Goal: Information Seeking & Learning: Learn about a topic

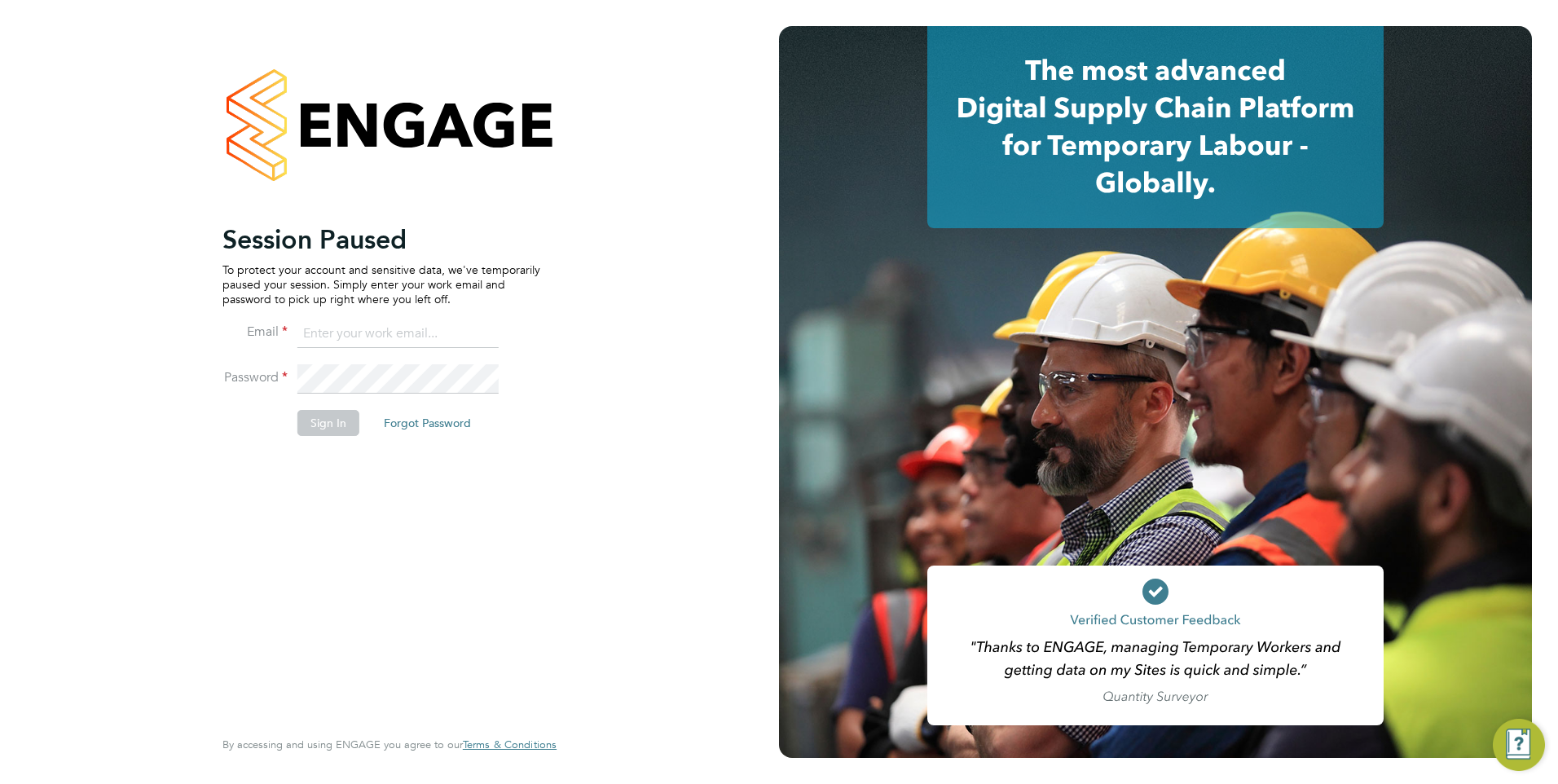
type input "eva@mmpconsultancy.co.uk"
click at [336, 412] on button "Sign In" at bounding box center [328, 423] width 62 height 26
drag, startPoint x: 591, startPoint y: 547, endPoint x: 361, endPoint y: 353, distance: 300.9
click at [238, 193] on div "Sorry, we are having problems connecting to our services." at bounding box center [390, 392] width 779 height 784
drag, startPoint x: 526, startPoint y: 493, endPoint x: 203, endPoint y: 230, distance: 416.5
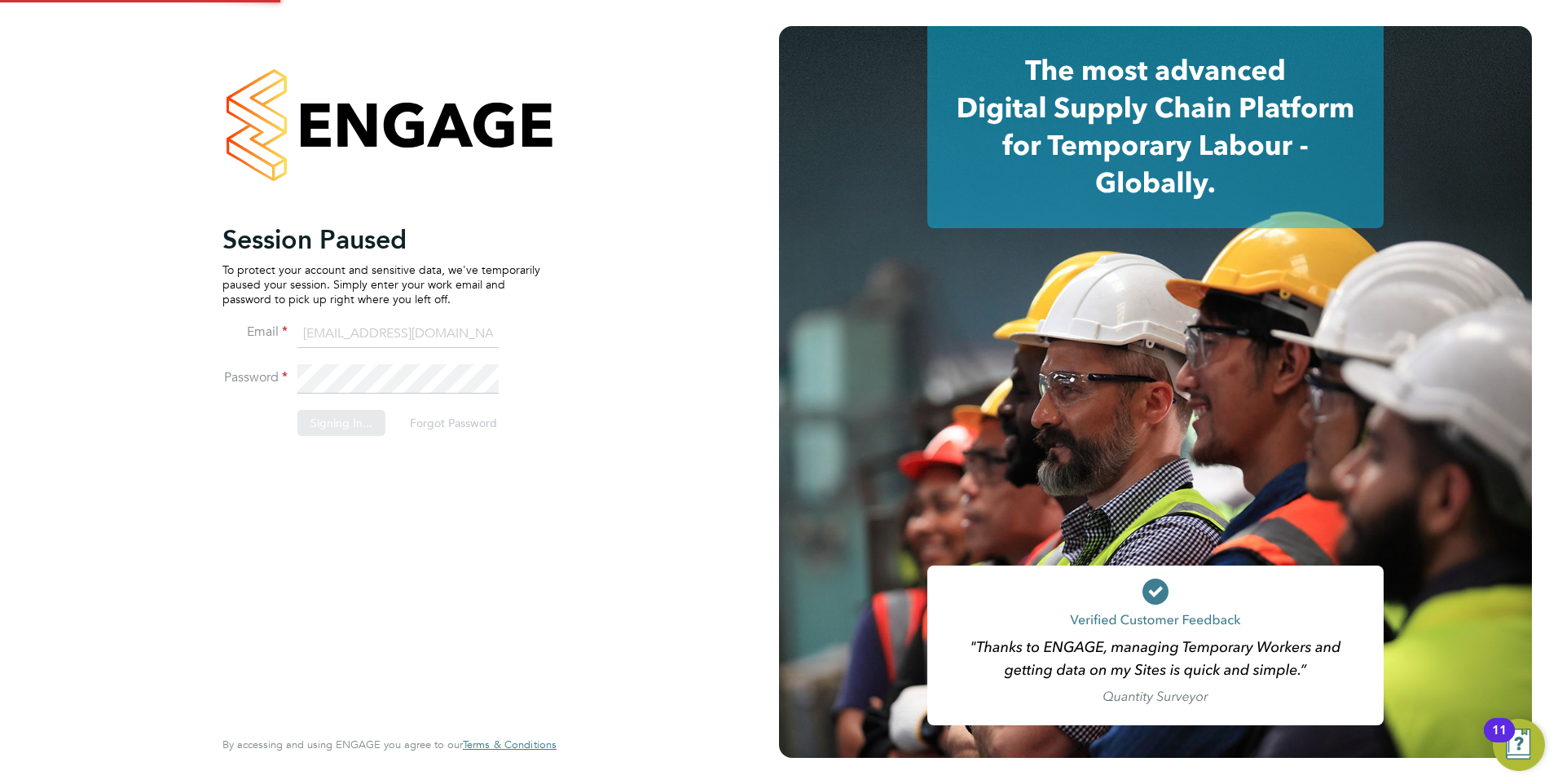
click at [203, 230] on div "Sorry, we are having problems connecting to our services." at bounding box center [390, 392] width 779 height 784
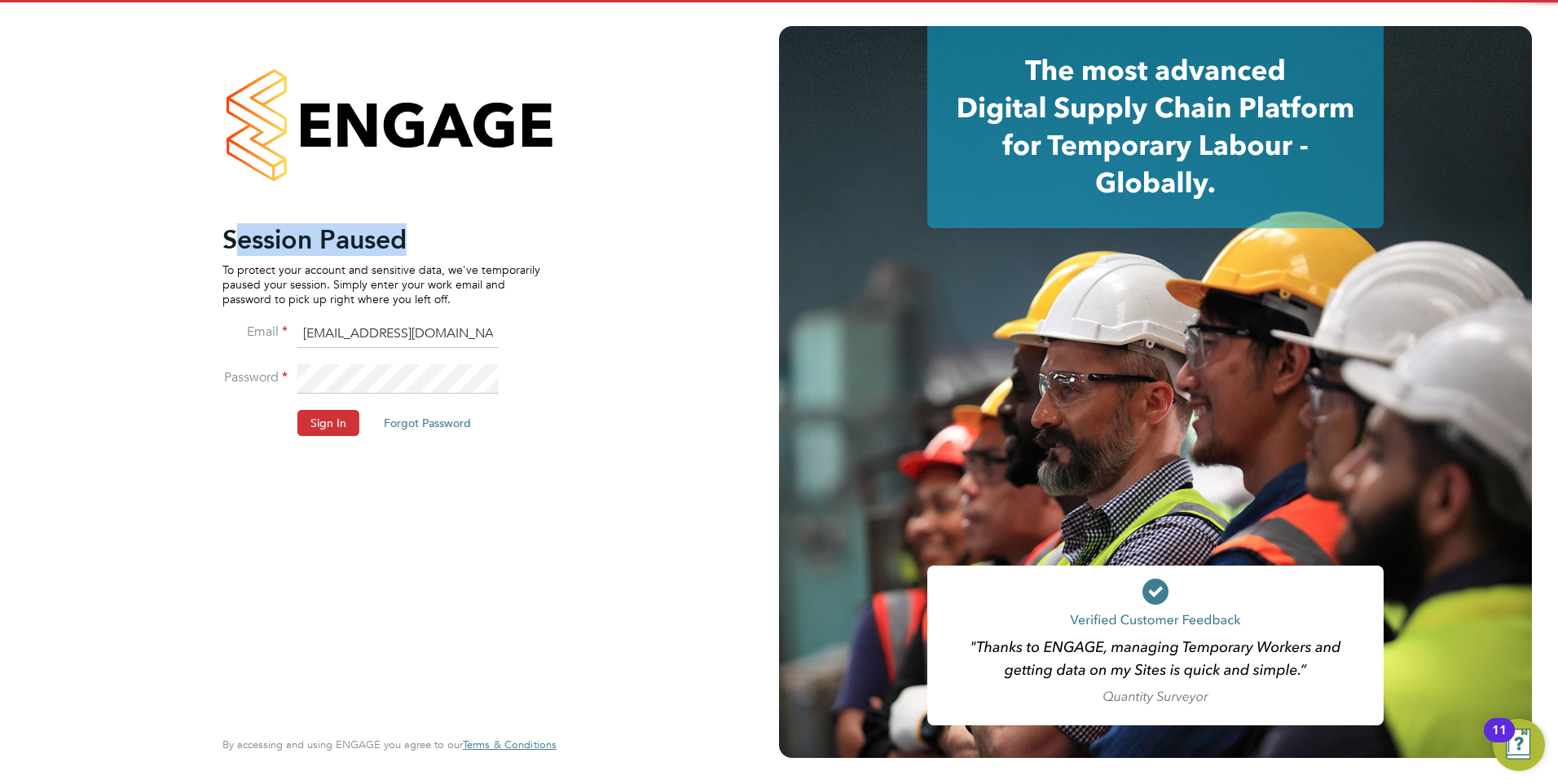
drag, startPoint x: 233, startPoint y: 243, endPoint x: 438, endPoint y: 237, distance: 205.1
click at [438, 237] on h2 "Session Paused" at bounding box center [382, 239] width 318 height 32
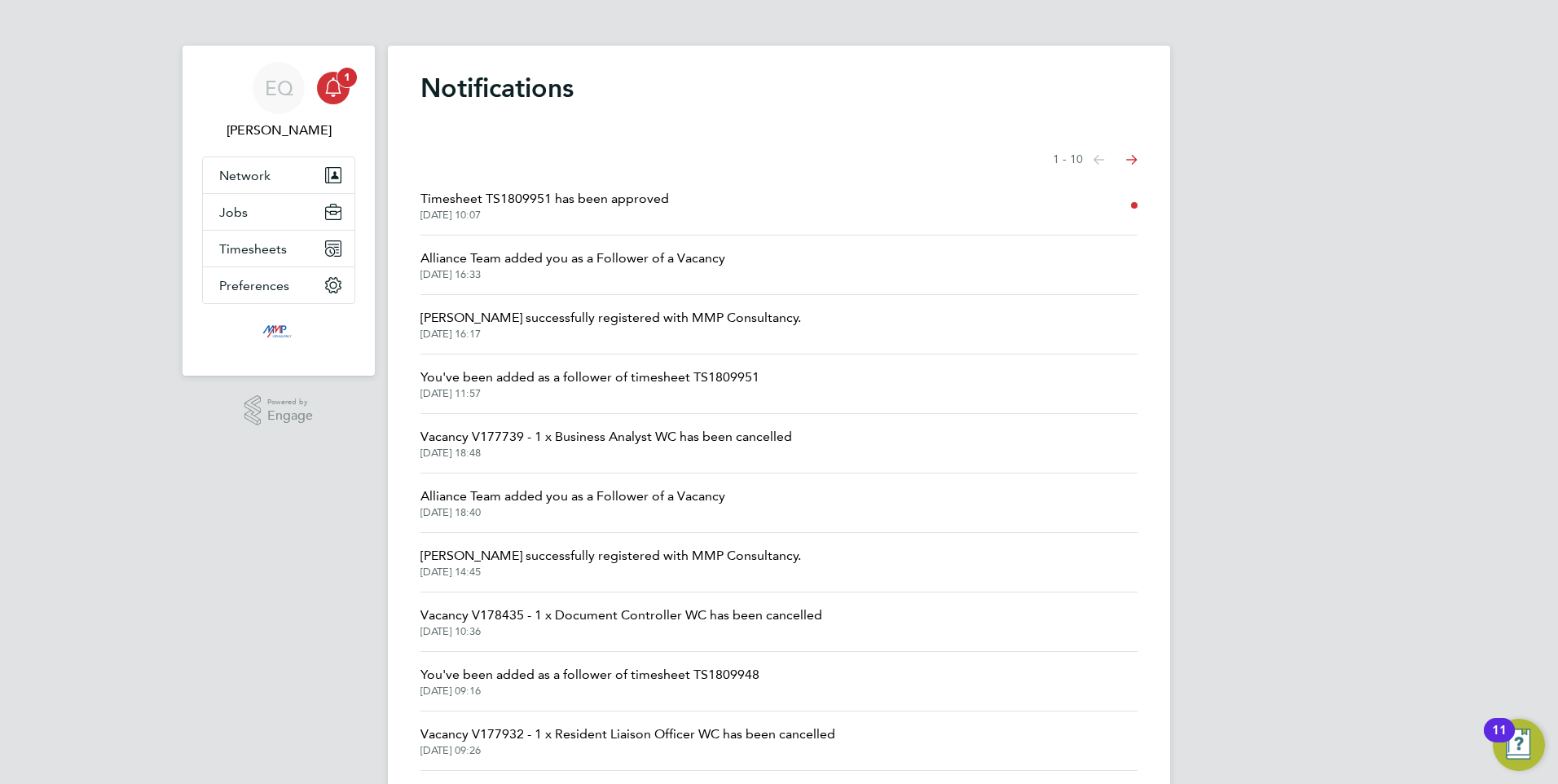
click at [330, 72] on div "Main navigation" at bounding box center [333, 87] width 32 height 32
click at [238, 221] on button "Jobs" at bounding box center [279, 211] width 152 height 36
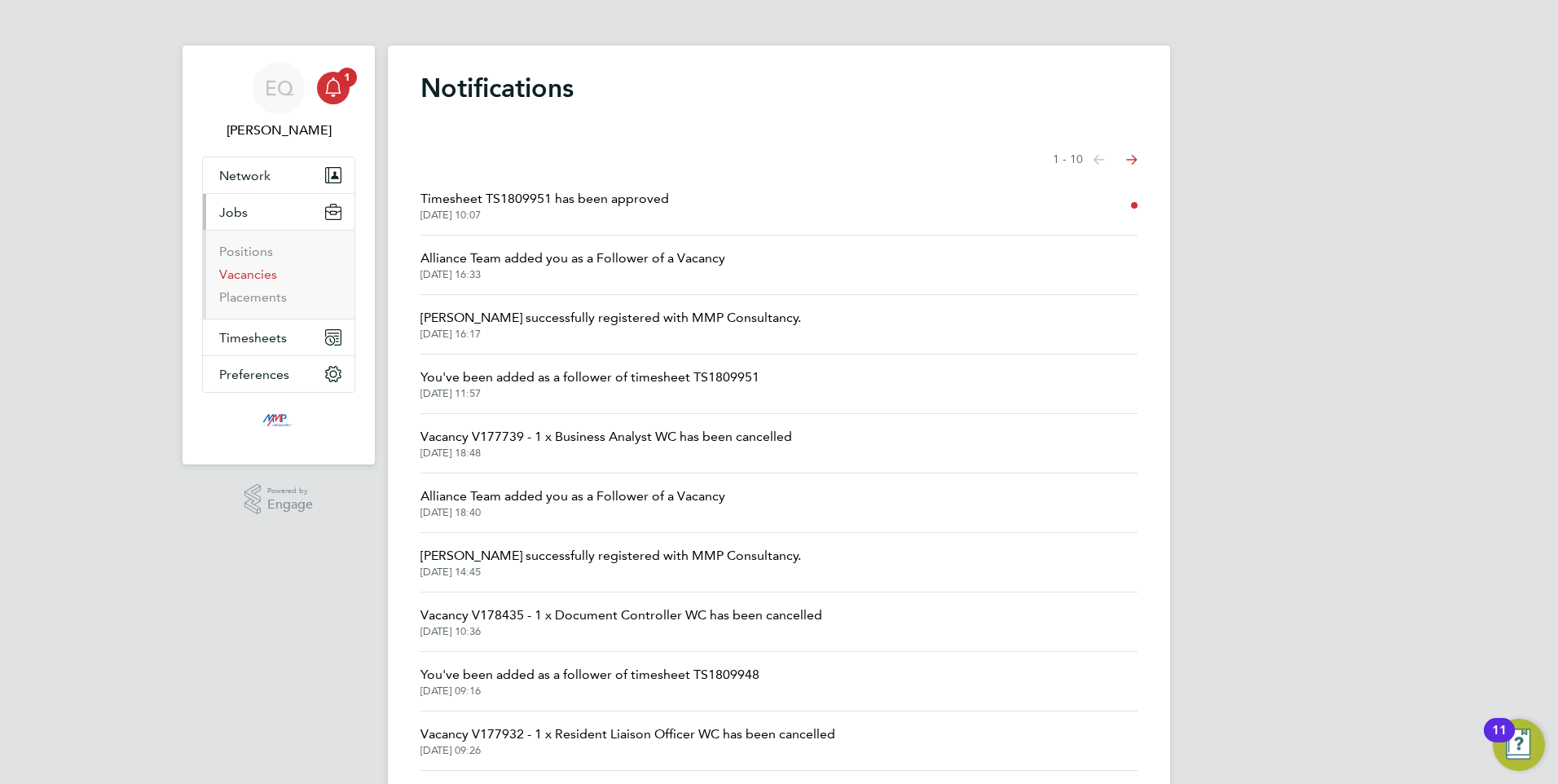
click at [251, 274] on link "Vacancies" at bounding box center [248, 274] width 58 height 16
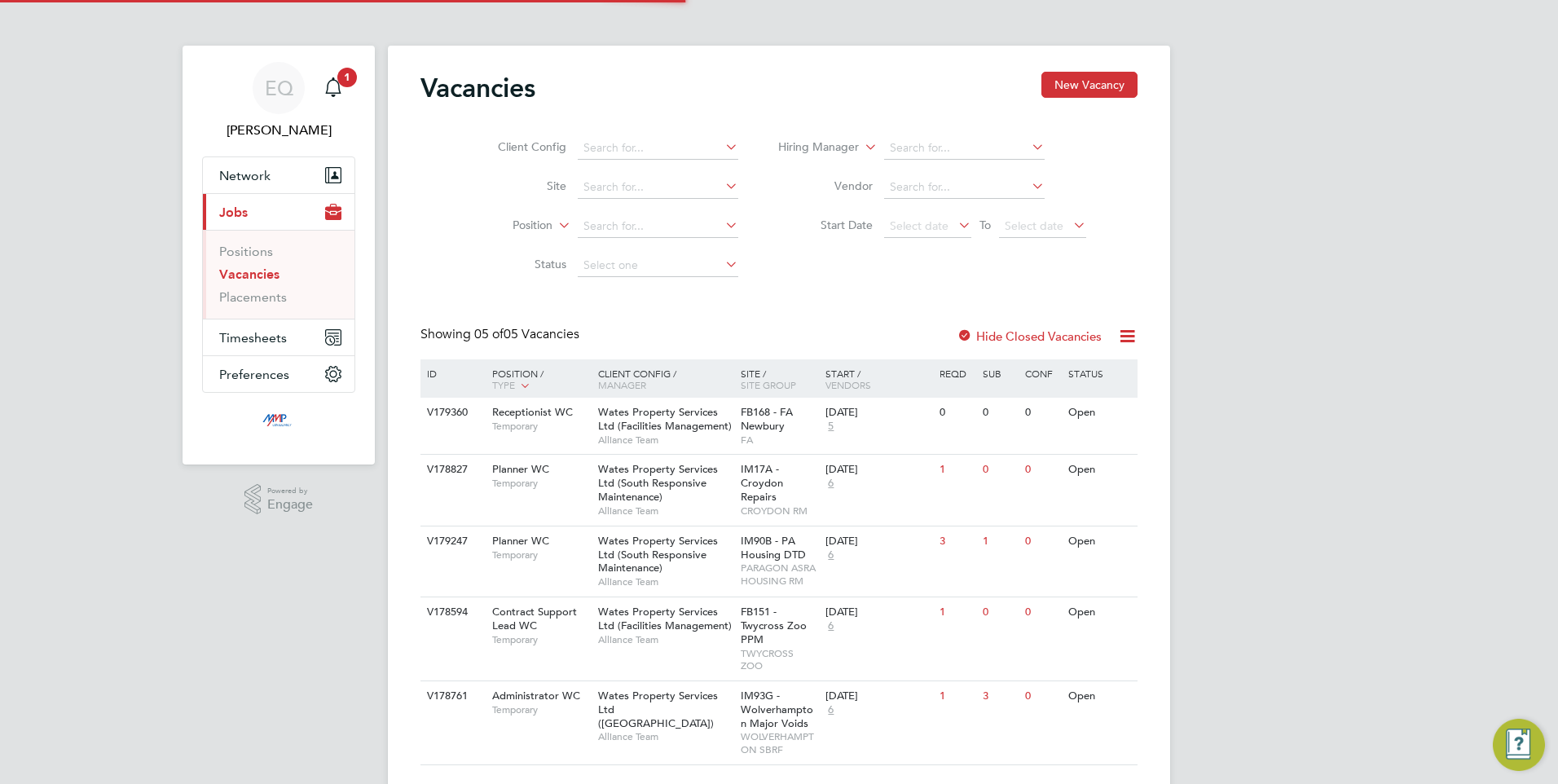
drag, startPoint x: 708, startPoint y: 489, endPoint x: 378, endPoint y: 319, distance: 371.2
click at [376, 319] on div "EQ Eva Quinn Notifications 1 Applications: Network Businesses Sites Workers Con…" at bounding box center [779, 411] width 1558 height 823
drag, startPoint x: 576, startPoint y: 332, endPoint x: 436, endPoint y: 332, distance: 140.0
click at [436, 332] on div "Showing 05 of 05 Vacancies" at bounding box center [502, 334] width 162 height 17
drag, startPoint x: 446, startPoint y: 332, endPoint x: 579, endPoint y: 326, distance: 133.1
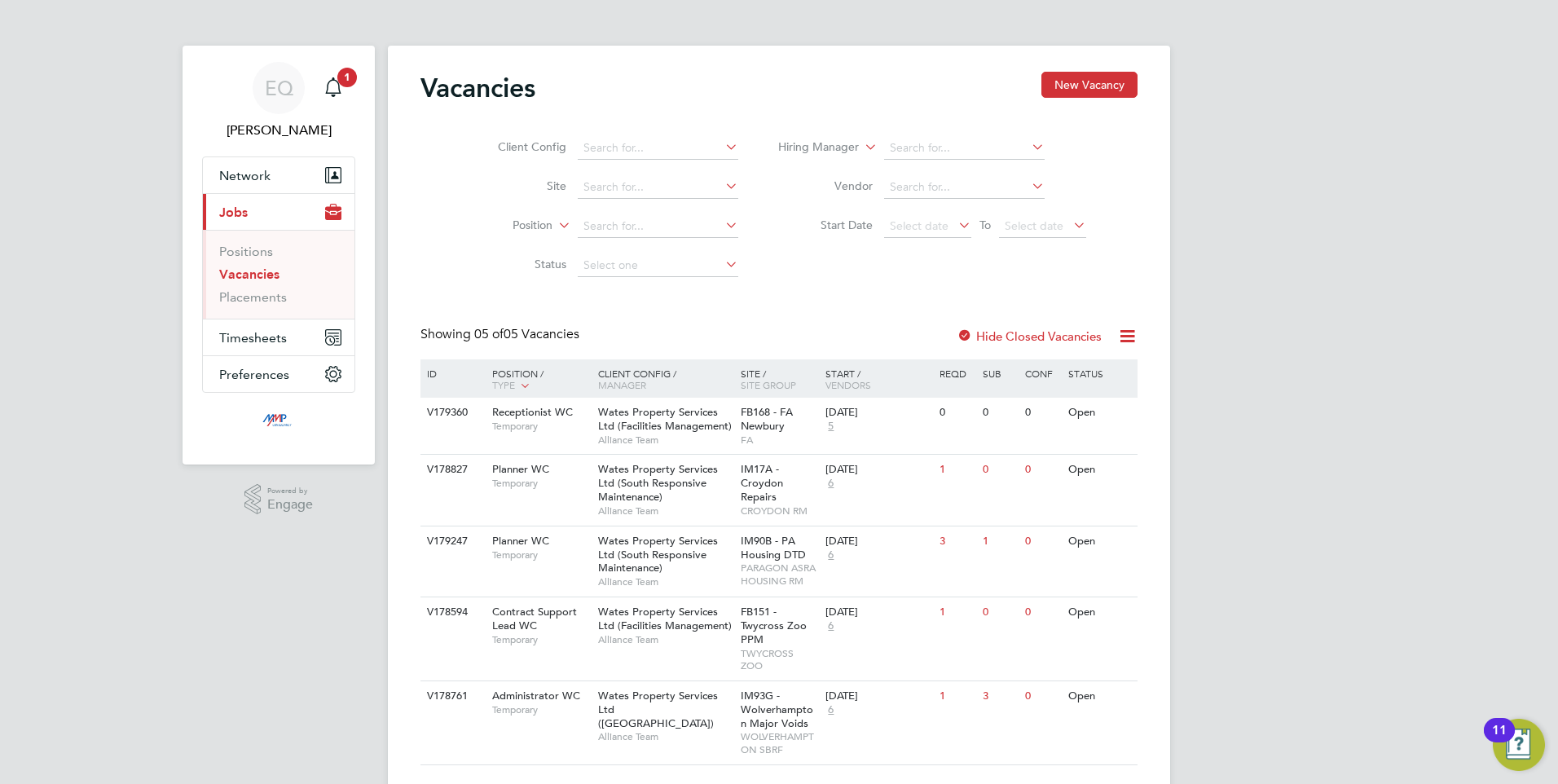
click at [579, 326] on div "Showing 05 of 05 Vacancies" at bounding box center [502, 334] width 162 height 17
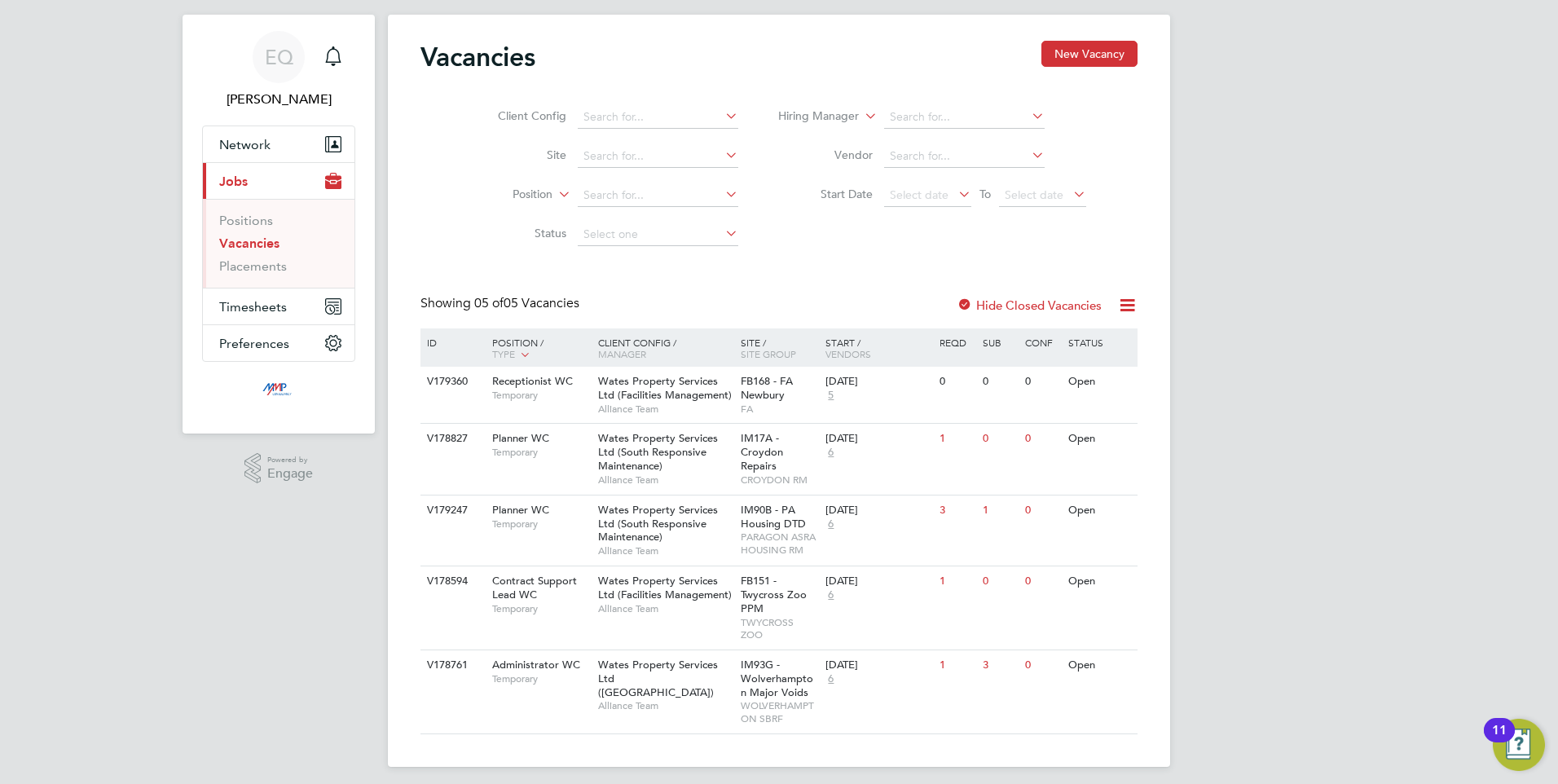
scroll to position [40, 0]
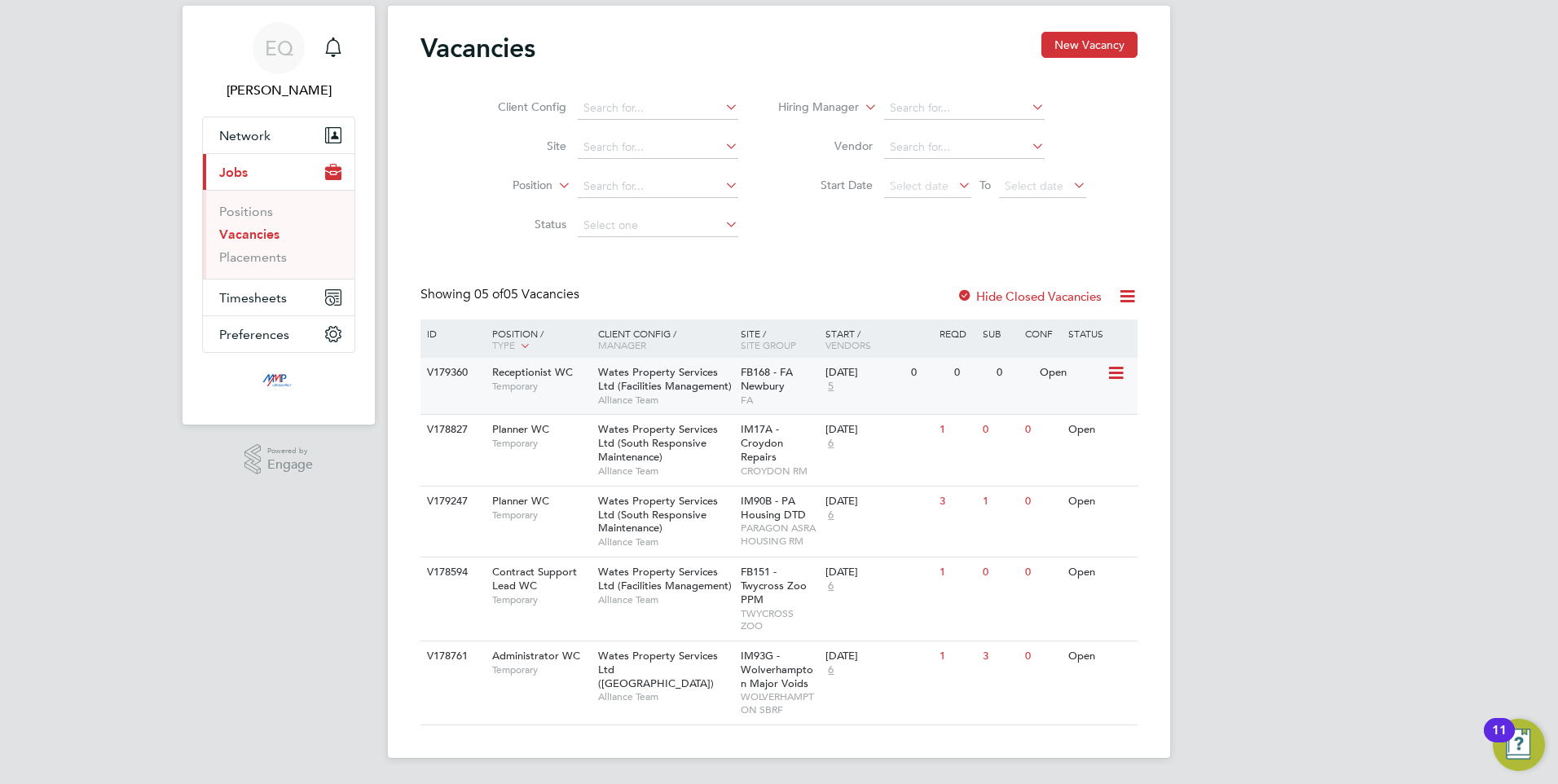
click at [832, 382] on span "5" at bounding box center [831, 387] width 10 height 14
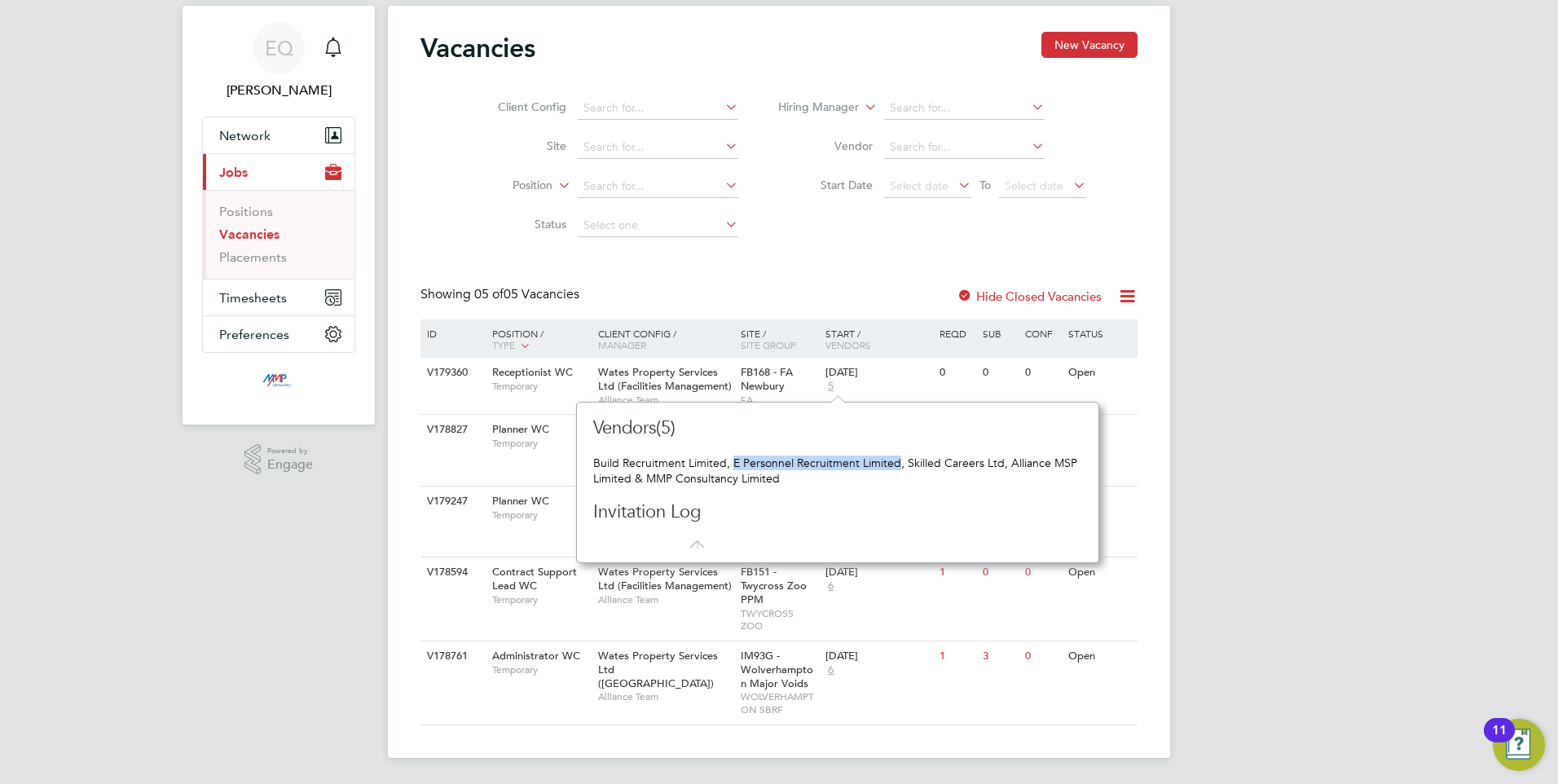
drag, startPoint x: 731, startPoint y: 465, endPoint x: 898, endPoint y: 466, distance: 167.0
click at [898, 466] on div "Build Recruitment Limited, E Personnel Recruitment Limited, Skilled Careers Ltd…" at bounding box center [838, 471] width 489 height 30
copy div "E Personnel Recruitment Limited"
click at [845, 574] on div "25 Aug 2025" at bounding box center [864, 573] width 78 height 14
click at [832, 585] on span "6" at bounding box center [831, 586] width 10 height 14
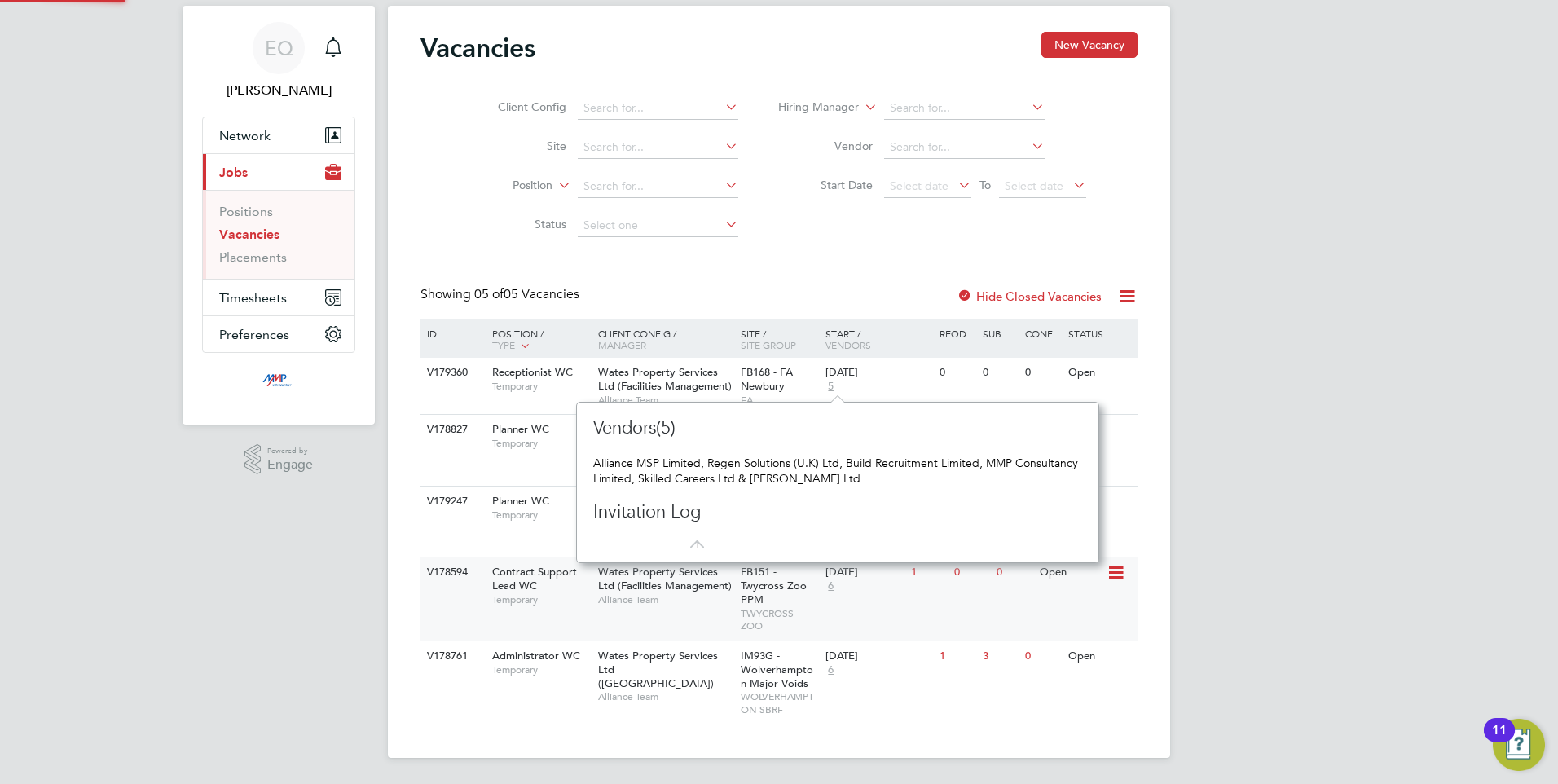
scroll to position [15, 11]
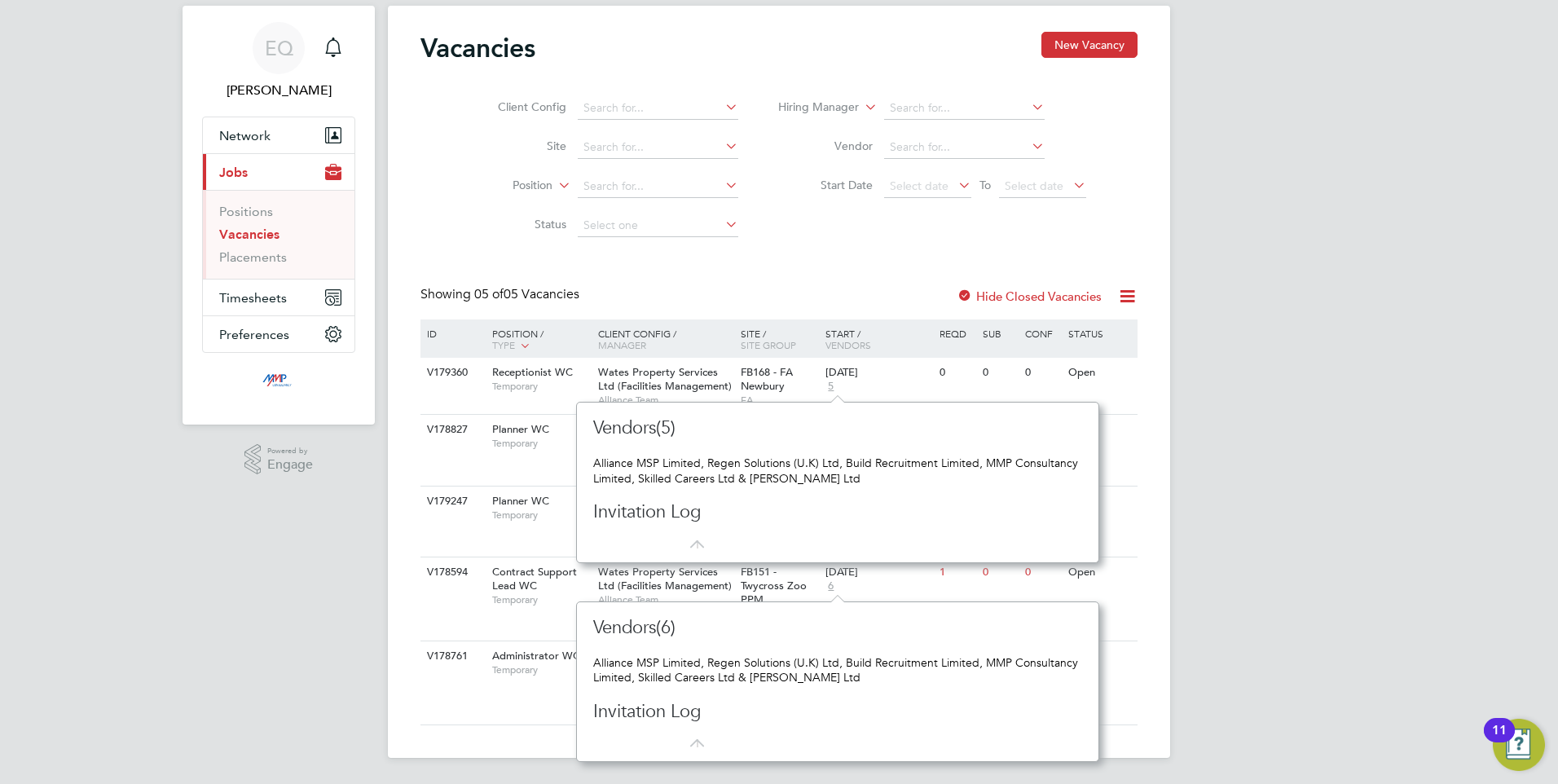
click at [279, 512] on div "EQ Eva Quinn Notifications Applications: Network Businesses Sites Workers Conta…" at bounding box center [779, 371] width 1558 height 823
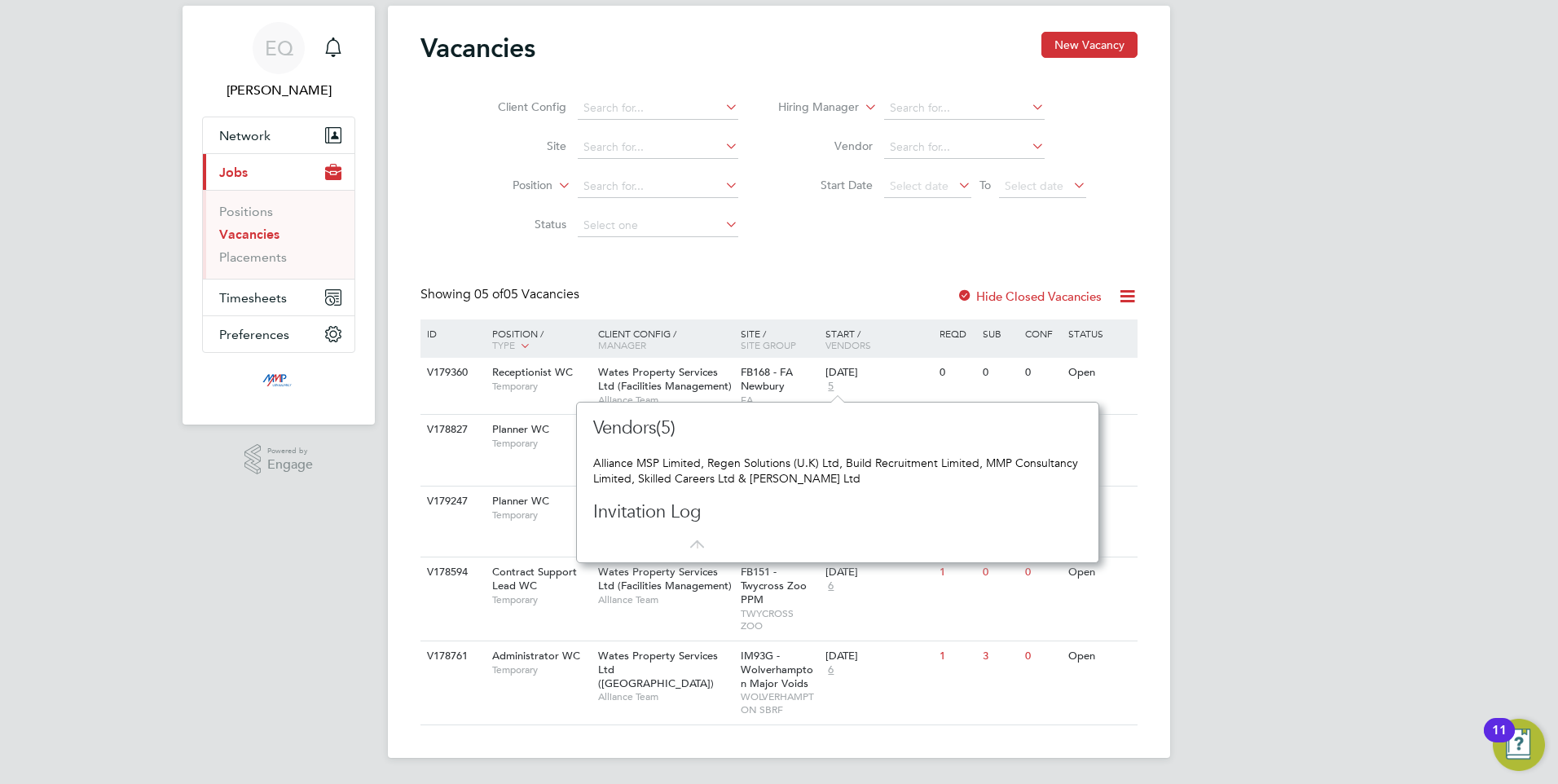
click at [403, 385] on div "Vacancies New Vacancy Client Config Site Position Status Hiring Manager Vendor …" at bounding box center [779, 382] width 782 height 752
click at [722, 390] on span "Wates Property Services Ltd (Facilities Management)" at bounding box center [665, 379] width 134 height 28
click at [259, 457] on icon ".st0{fill:#C0C1C2;}" at bounding box center [252, 459] width 17 height 31
click at [252, 540] on div "EQ Eva Quinn Notifications Applications: Network Businesses Sites Workers Conta…" at bounding box center [779, 371] width 1558 height 823
click at [892, 734] on div "Vacancies New Vacancy Client Config Site Position Status Hiring Manager Vendor …" at bounding box center [779, 382] width 782 height 752
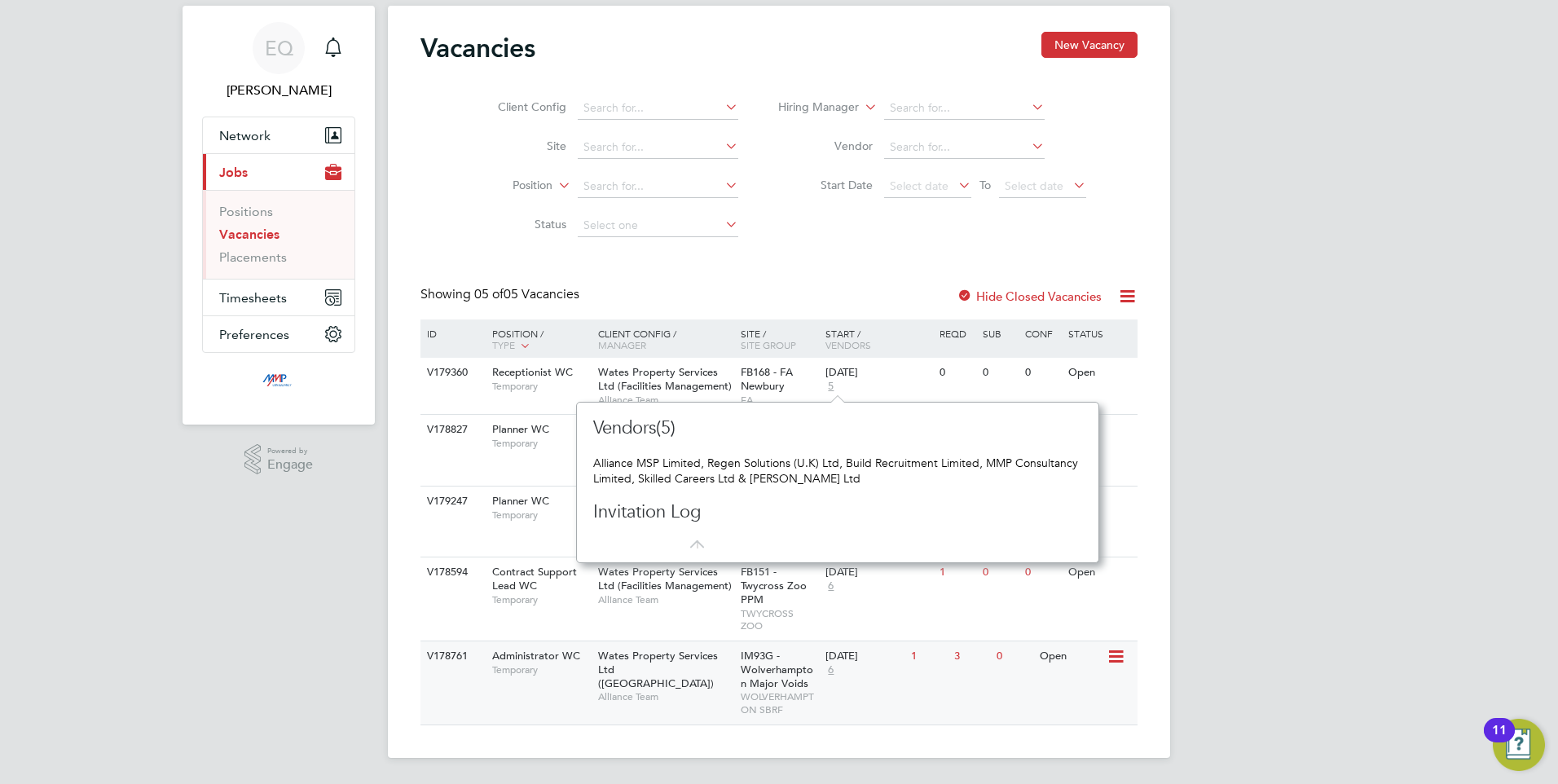
click at [833, 670] on span "6" at bounding box center [831, 671] width 10 height 14
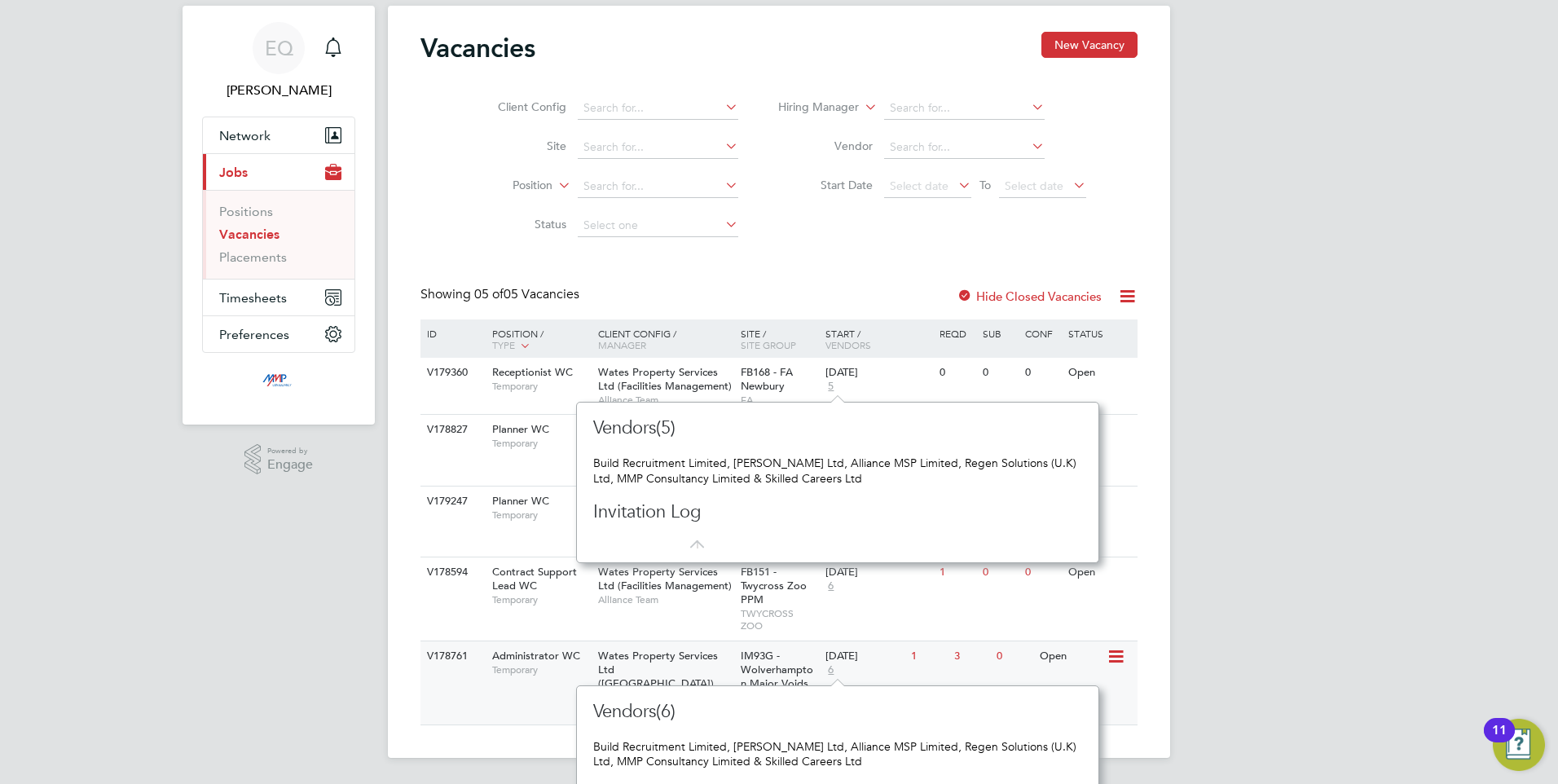
click at [833, 670] on span "6" at bounding box center [831, 671] width 10 height 14
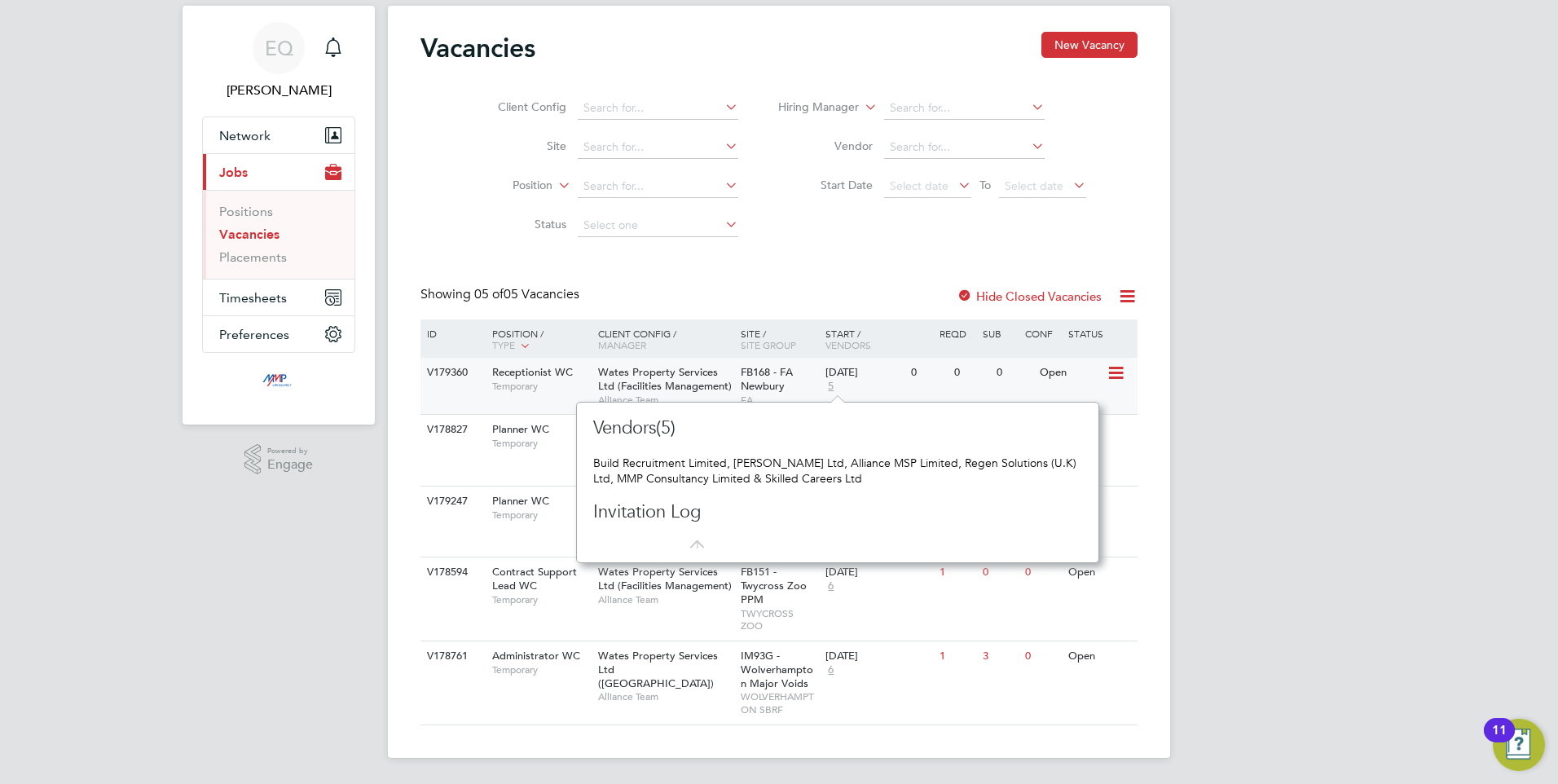
click at [823, 380] on div "11 Sep 2025 5" at bounding box center [865, 380] width 86 height 44
click at [250, 251] on link "Placements" at bounding box center [252, 258] width 67 height 16
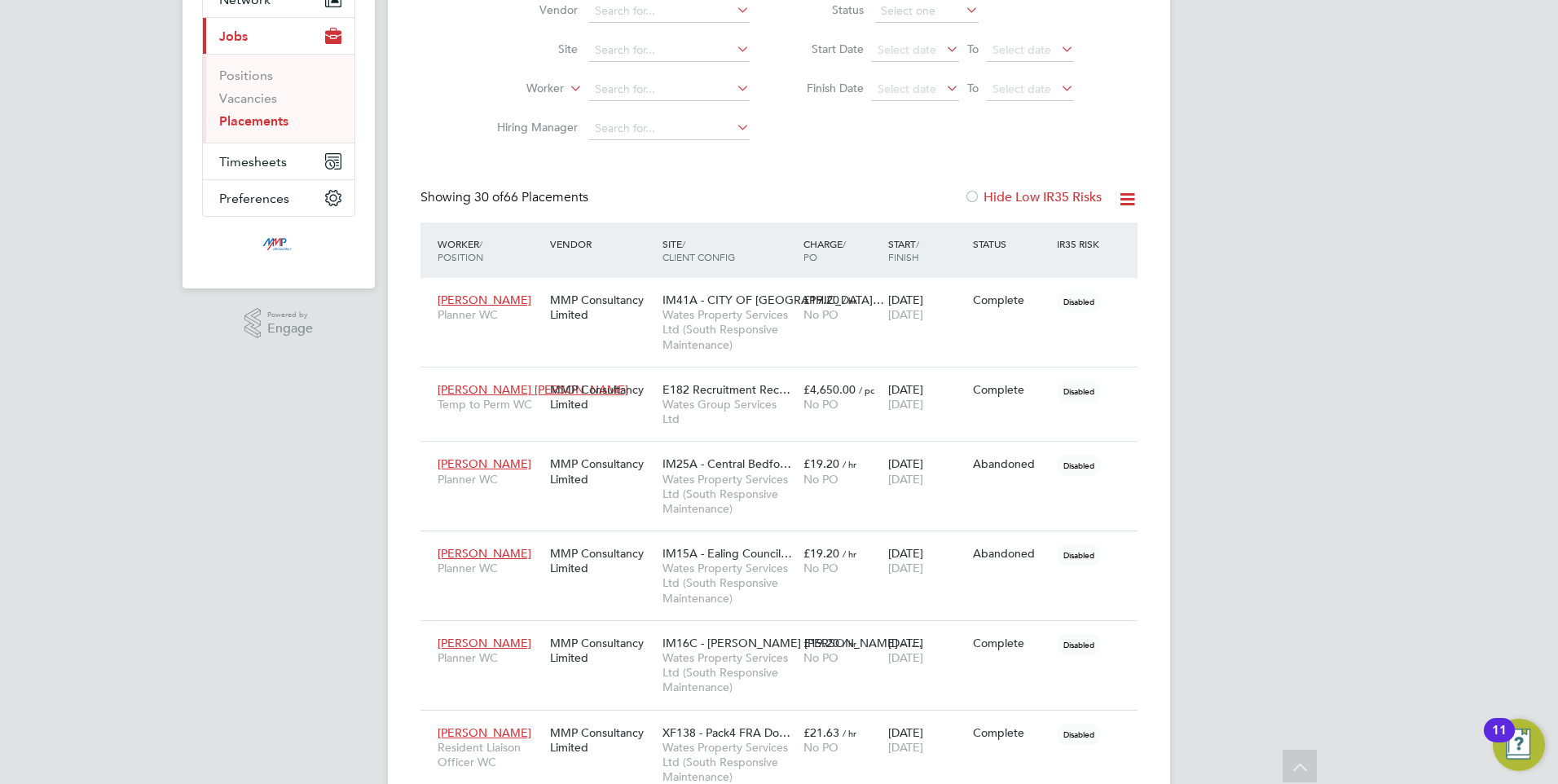
scroll to position [81, 0]
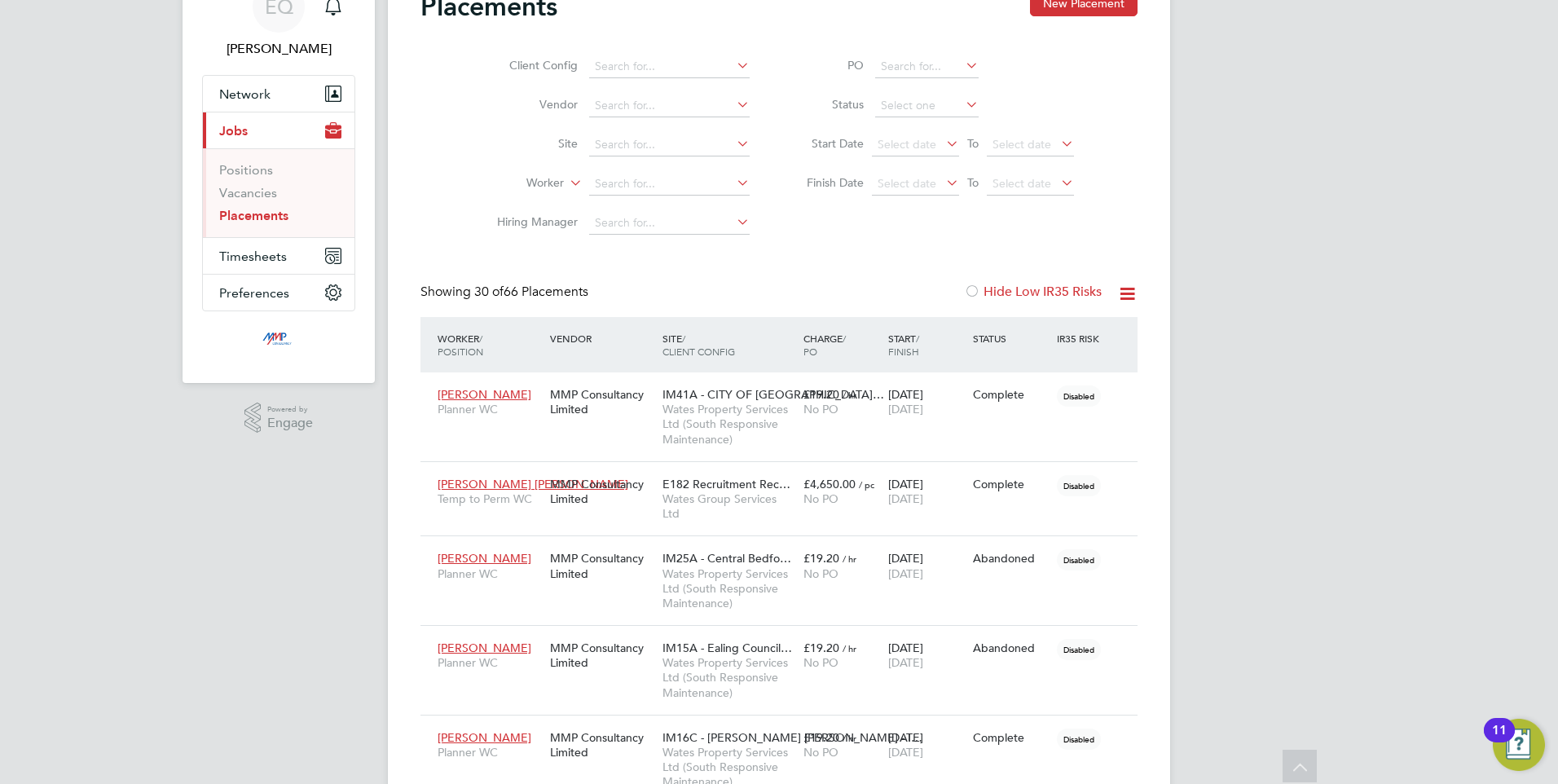
click at [241, 210] on link "Placements" at bounding box center [253, 216] width 69 height 16
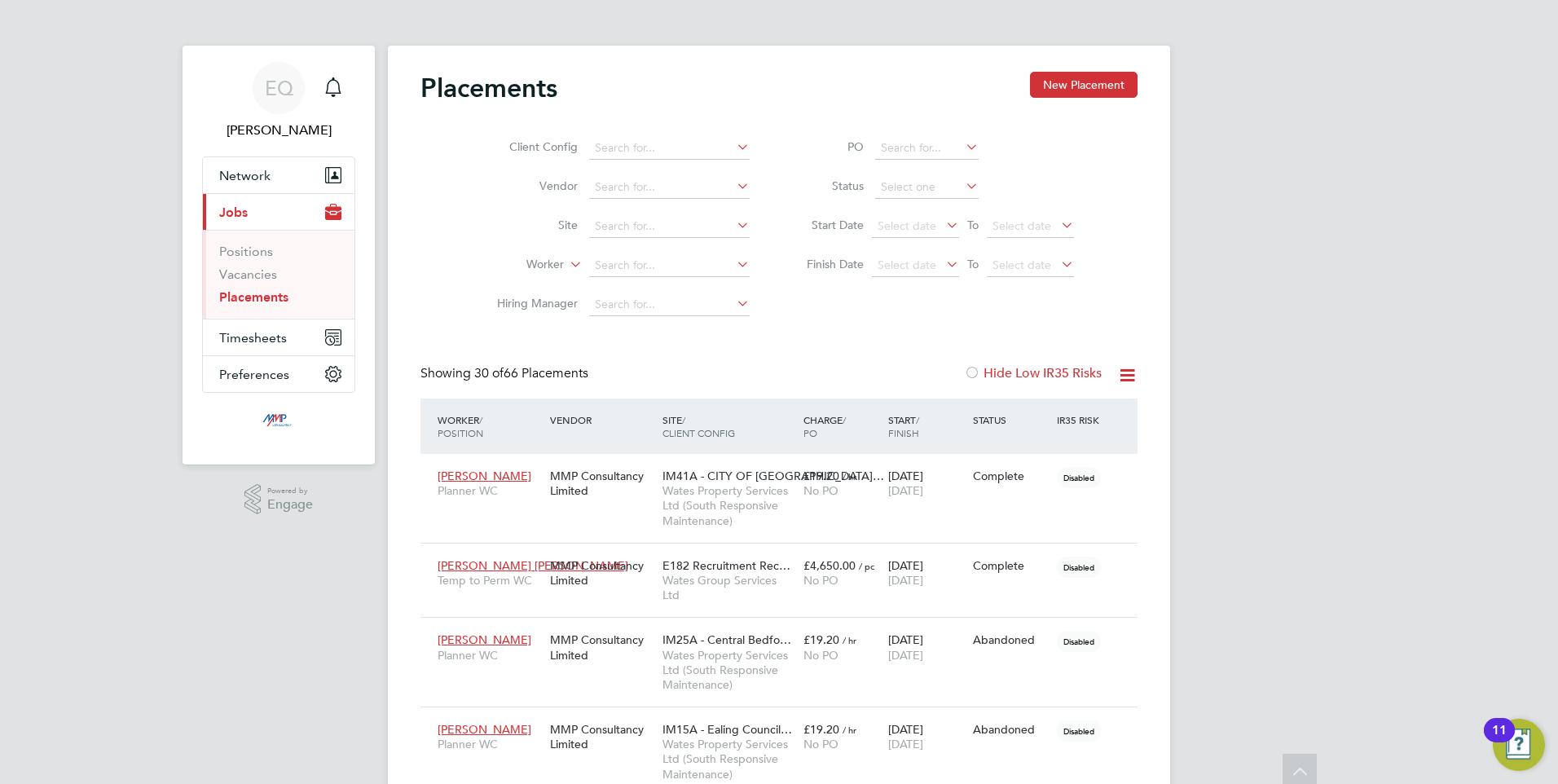
click at [241, 196] on button "Current page: Jobs" at bounding box center [279, 211] width 152 height 36
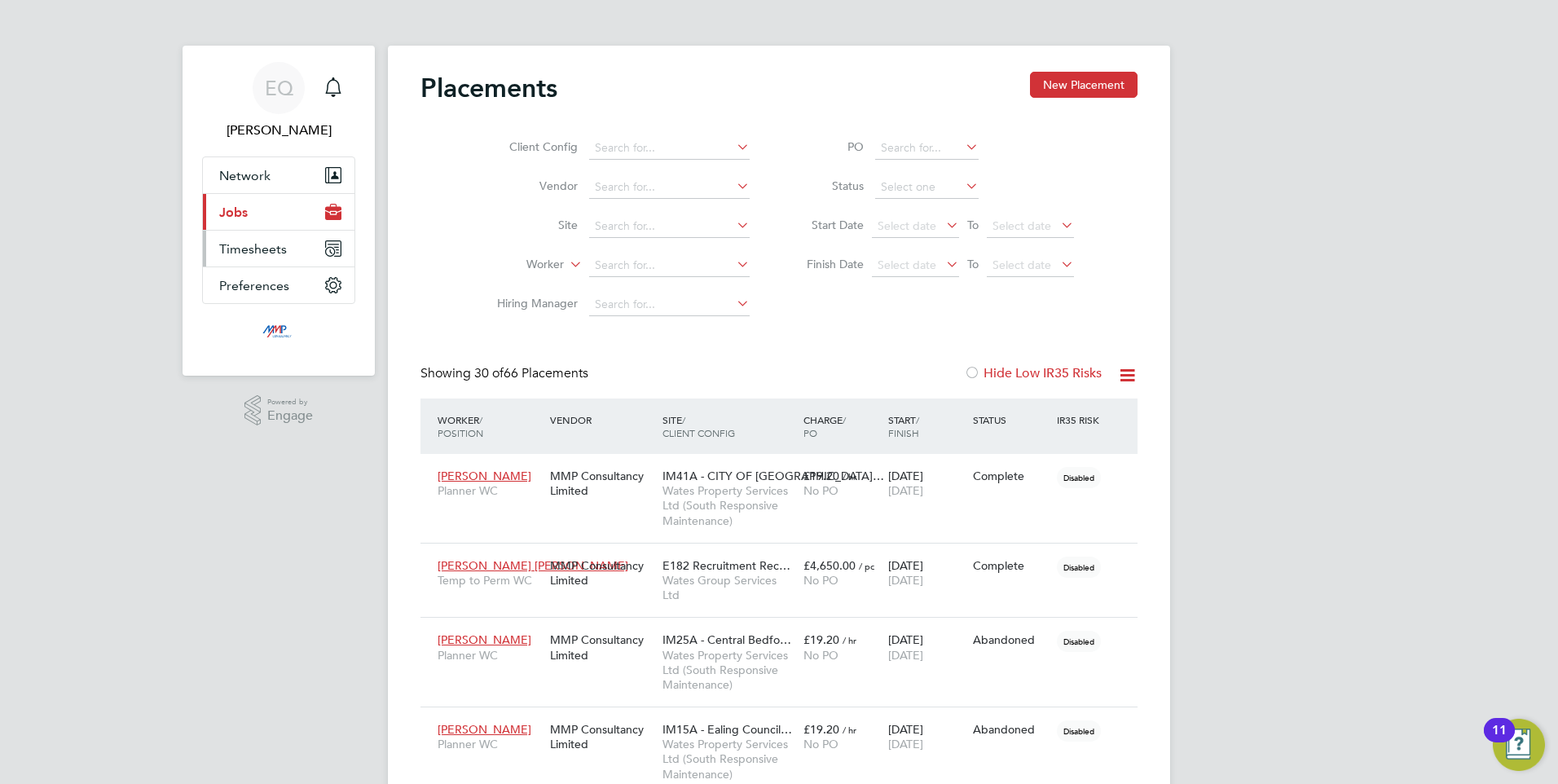
click at [241, 263] on button "Timesheets" at bounding box center [279, 248] width 152 height 36
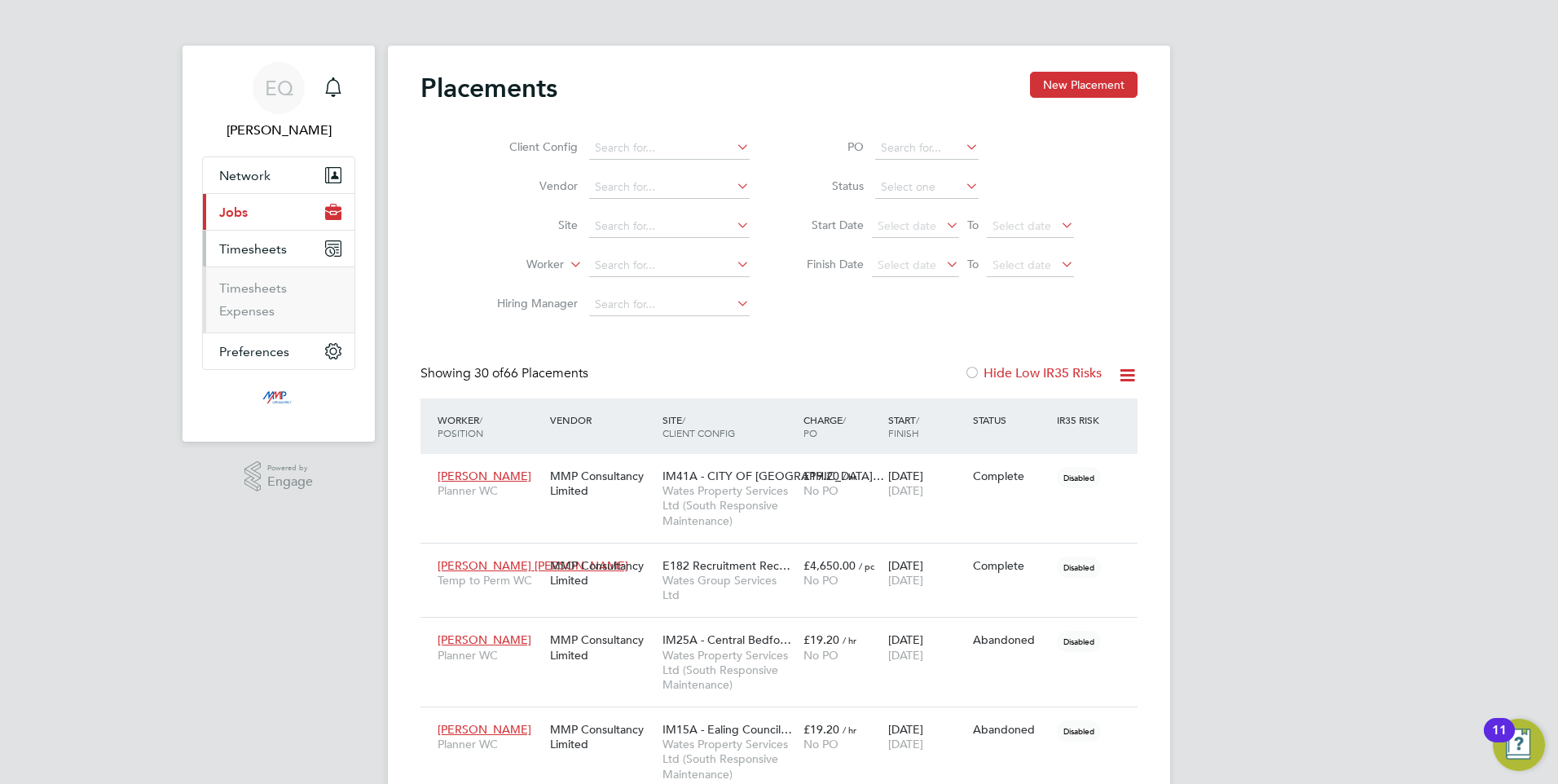
click at [240, 231] on button "Timesheets" at bounding box center [279, 248] width 152 height 36
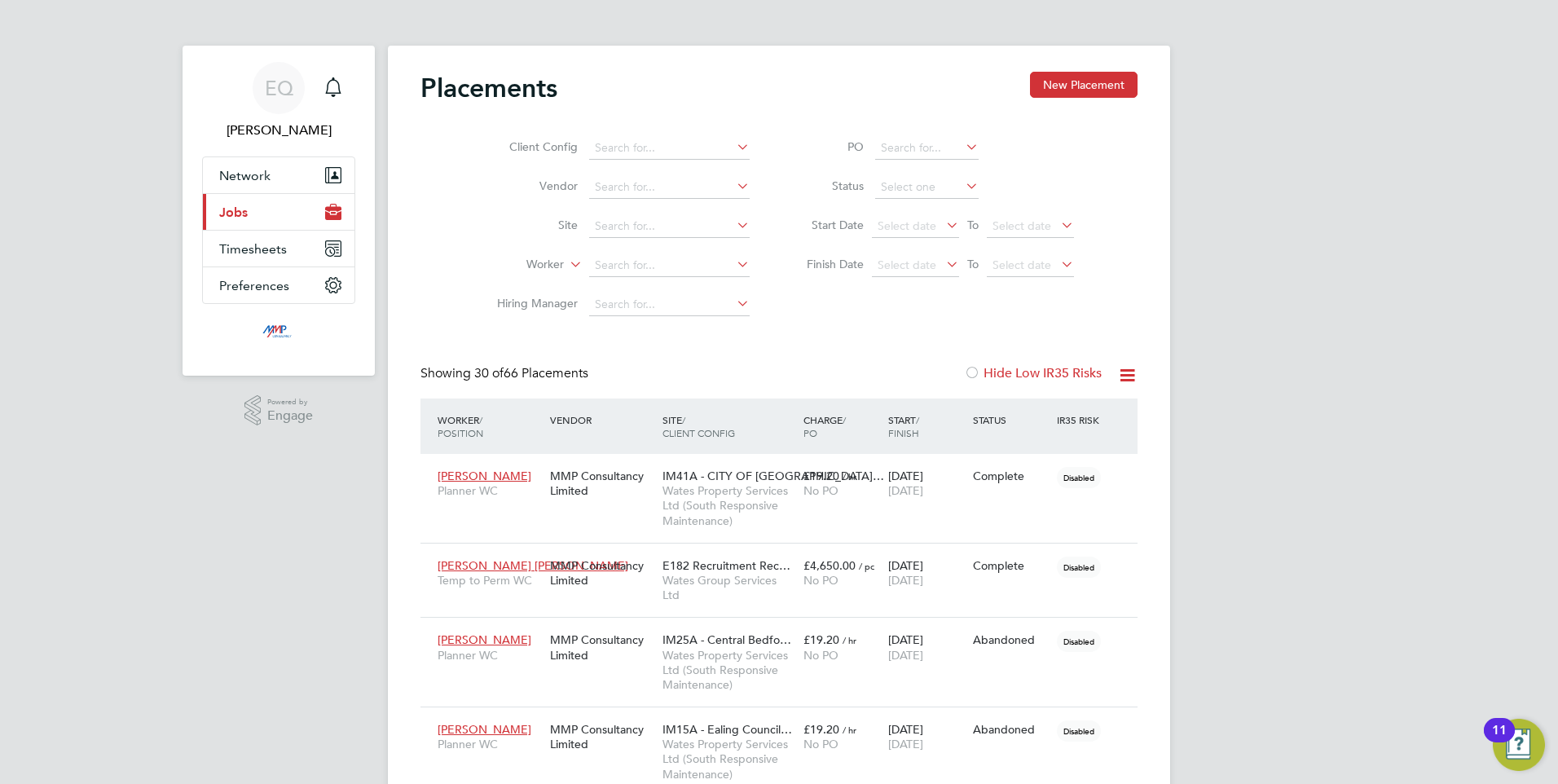
click at [240, 217] on span "Jobs" at bounding box center [233, 212] width 29 height 16
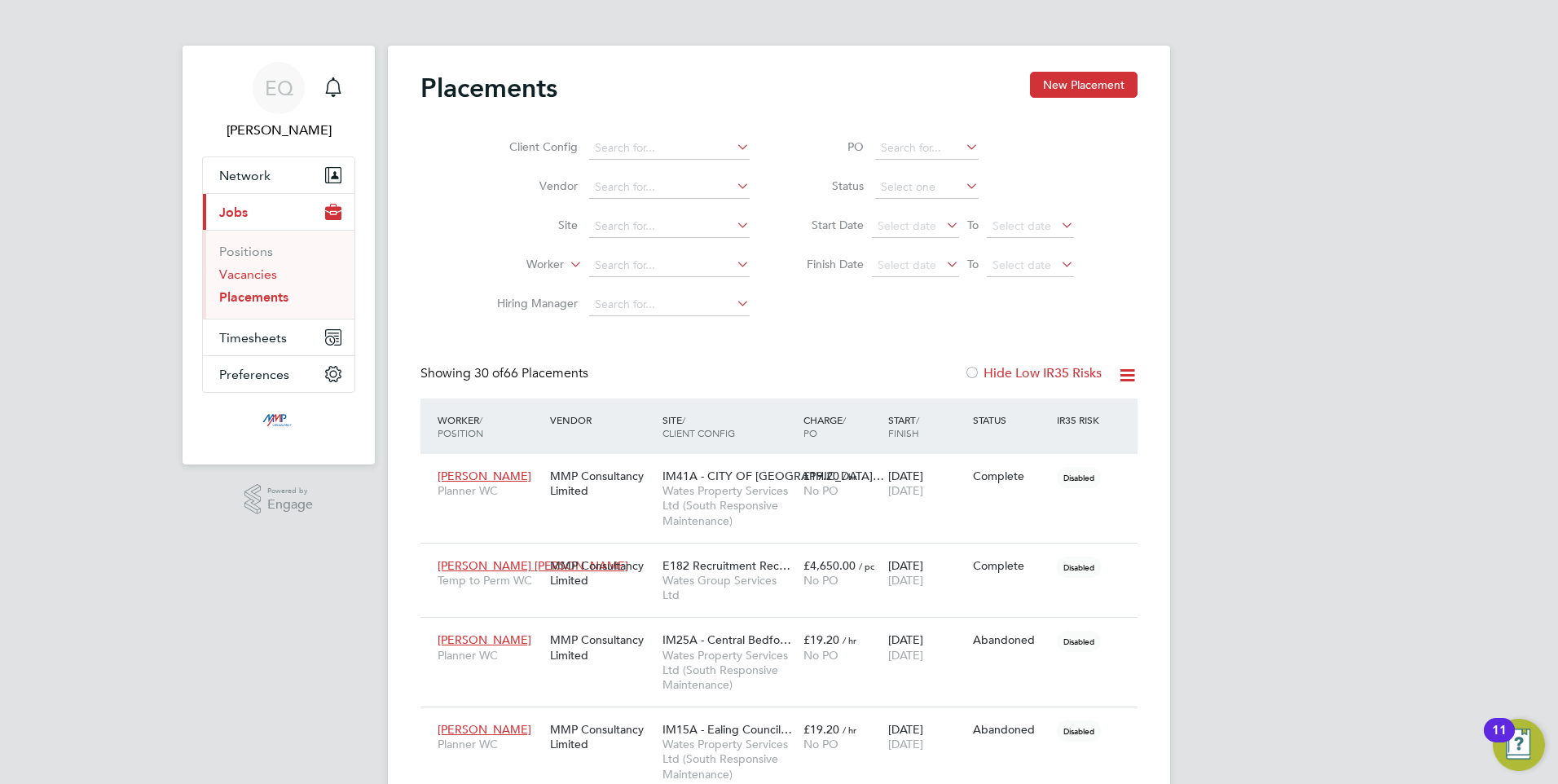
click at [250, 276] on link "Vacancies" at bounding box center [248, 274] width 58 height 16
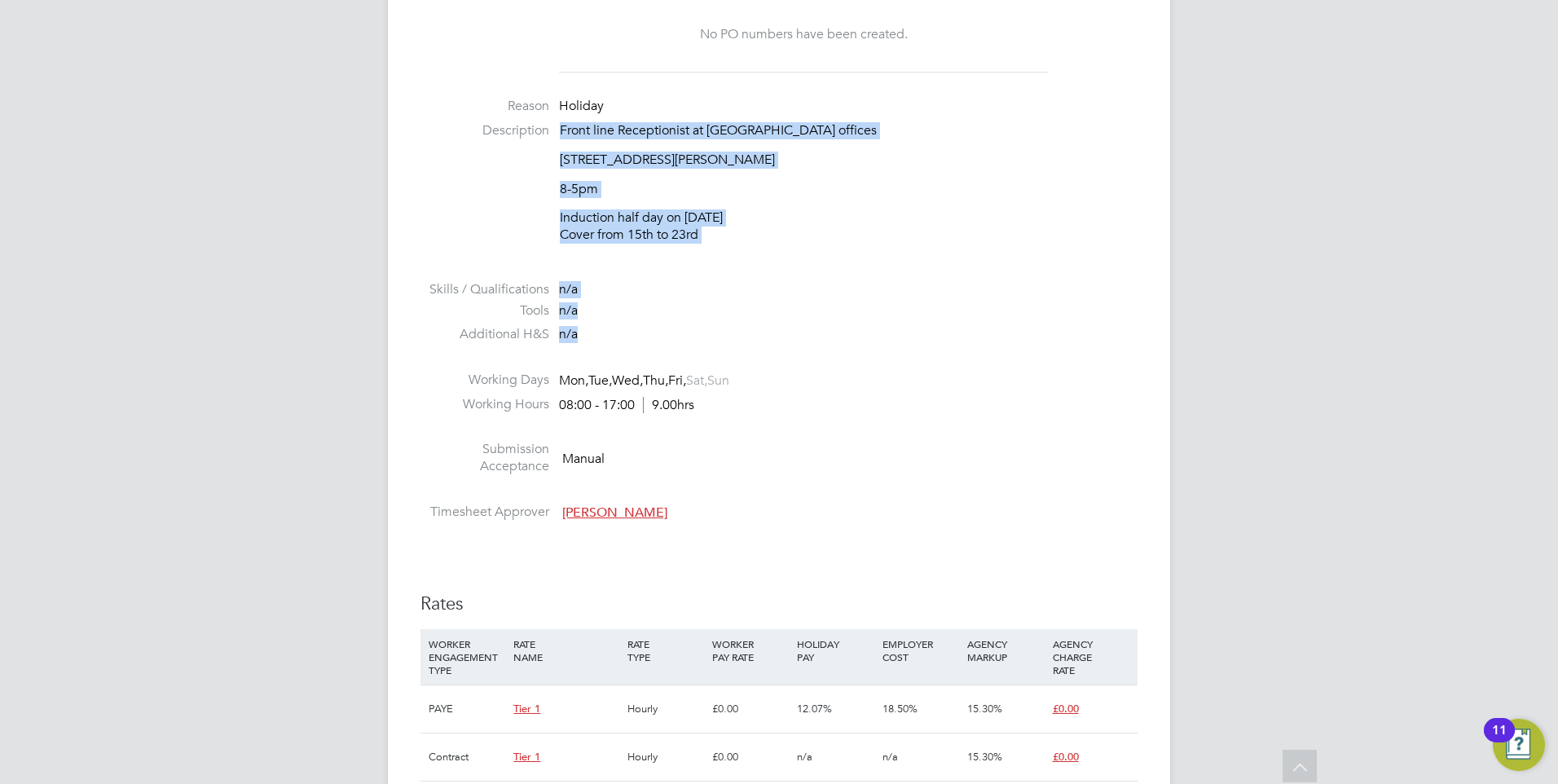
drag, startPoint x: 964, startPoint y: 368, endPoint x: 518, endPoint y: 124, distance: 508.4
click at [518, 124] on ul "PO No PO Number Valid From Valid To Expiry No PO numbers have been created. Rea…" at bounding box center [779, 241] width 717 height 574
drag, startPoint x: 518, startPoint y: 124, endPoint x: 689, endPoint y: 255, distance: 215.4
click at [689, 255] on li "Description Front line Receptionist at Wates offices Think Park, 2nd floor, Bui…" at bounding box center [779, 191] width 717 height 138
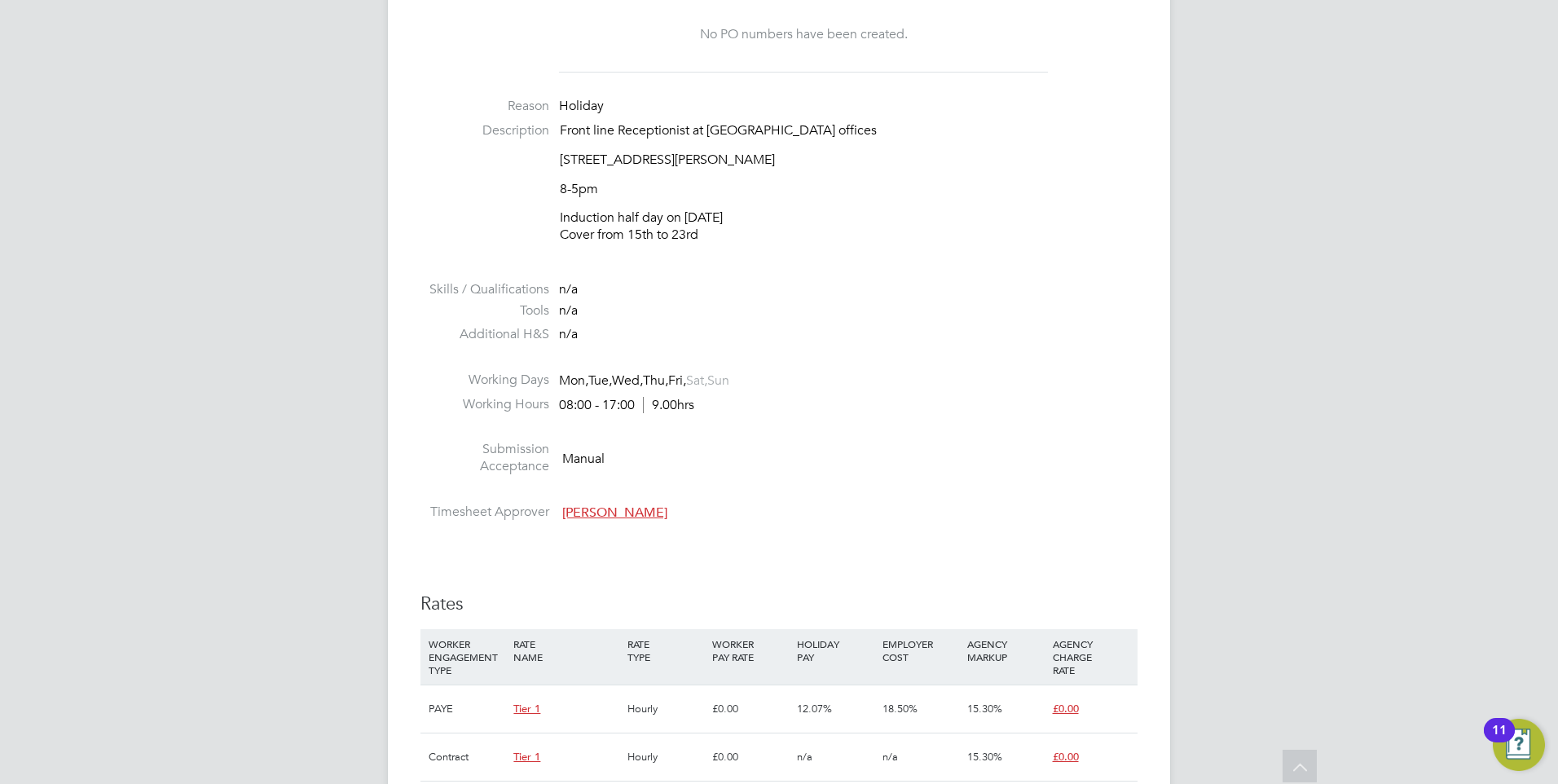
drag, startPoint x: 729, startPoint y: 216, endPoint x: 567, endPoint y: 148, distance: 175.7
click at [567, 148] on div "Front line Receptionist at Wates offices Think Park, 2nd floor, Building 3, Mos…" at bounding box center [849, 182] width 578 height 121
drag, startPoint x: 567, startPoint y: 148, endPoint x: 756, endPoint y: 245, distance: 212.4
click at [756, 245] on li "Description Front line Receptionist at Wates offices Think Park, 2nd floor, Bui…" at bounding box center [779, 191] width 717 height 138
drag, startPoint x: 747, startPoint y: 248, endPoint x: 485, endPoint y: 113, distance: 294.7
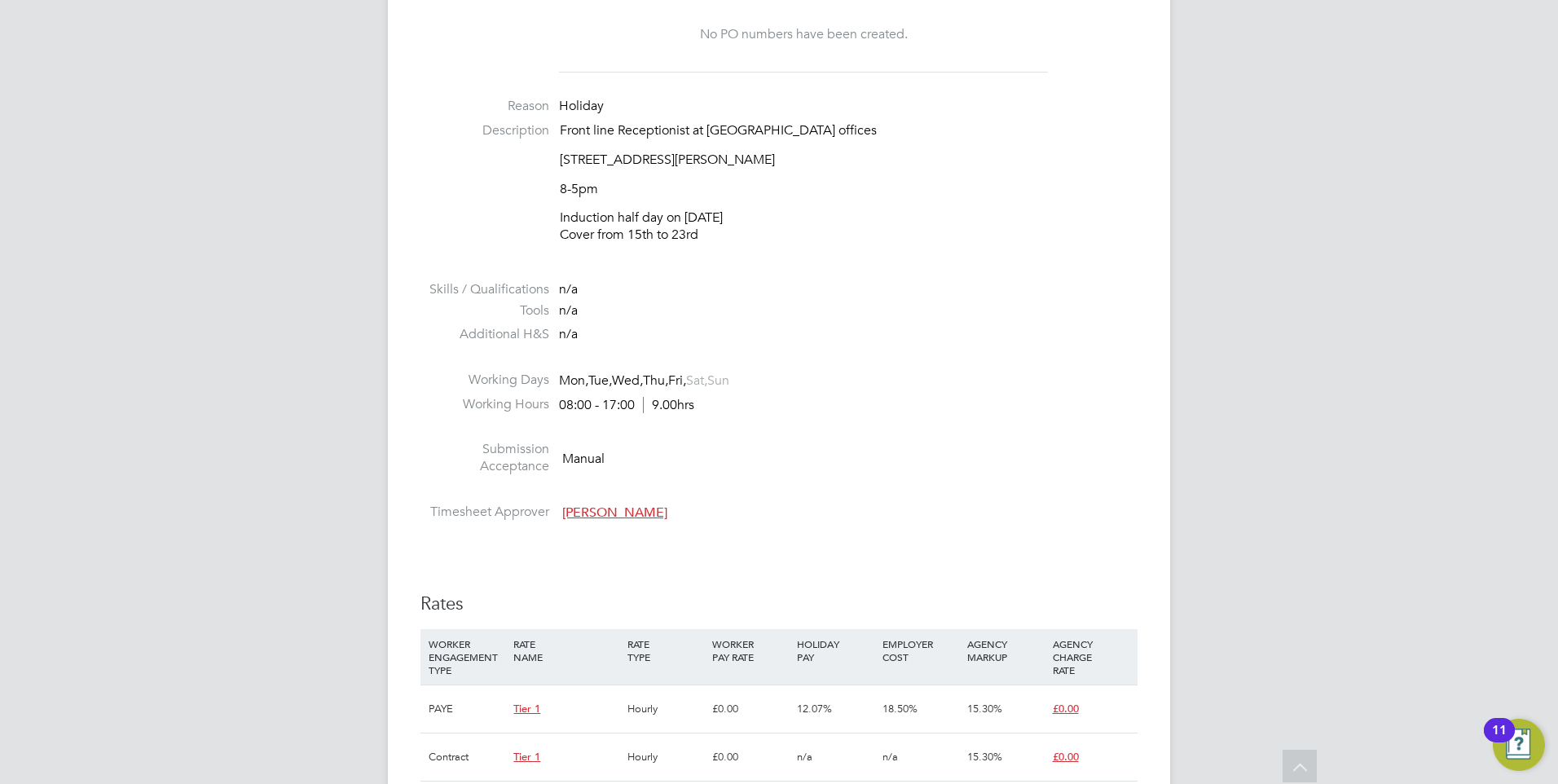
click at [485, 113] on ul "PO No PO Number Valid From Valid To Expiry No PO numbers have been created. Rea…" at bounding box center [779, 241] width 717 height 574
drag, startPoint x: 485, startPoint y: 113, endPoint x: 819, endPoint y: 222, distance: 351.3
click at [820, 213] on p "Induction half day on 11th Sept. Cover from 15th to 23rd" at bounding box center [849, 226] width 578 height 34
drag, startPoint x: 563, startPoint y: 234, endPoint x: 706, endPoint y: 247, distance: 143.6
click at [706, 247] on li "Description Front line Receptionist at Wates offices Think Park, 2nd floor, Bui…" at bounding box center [779, 191] width 717 height 138
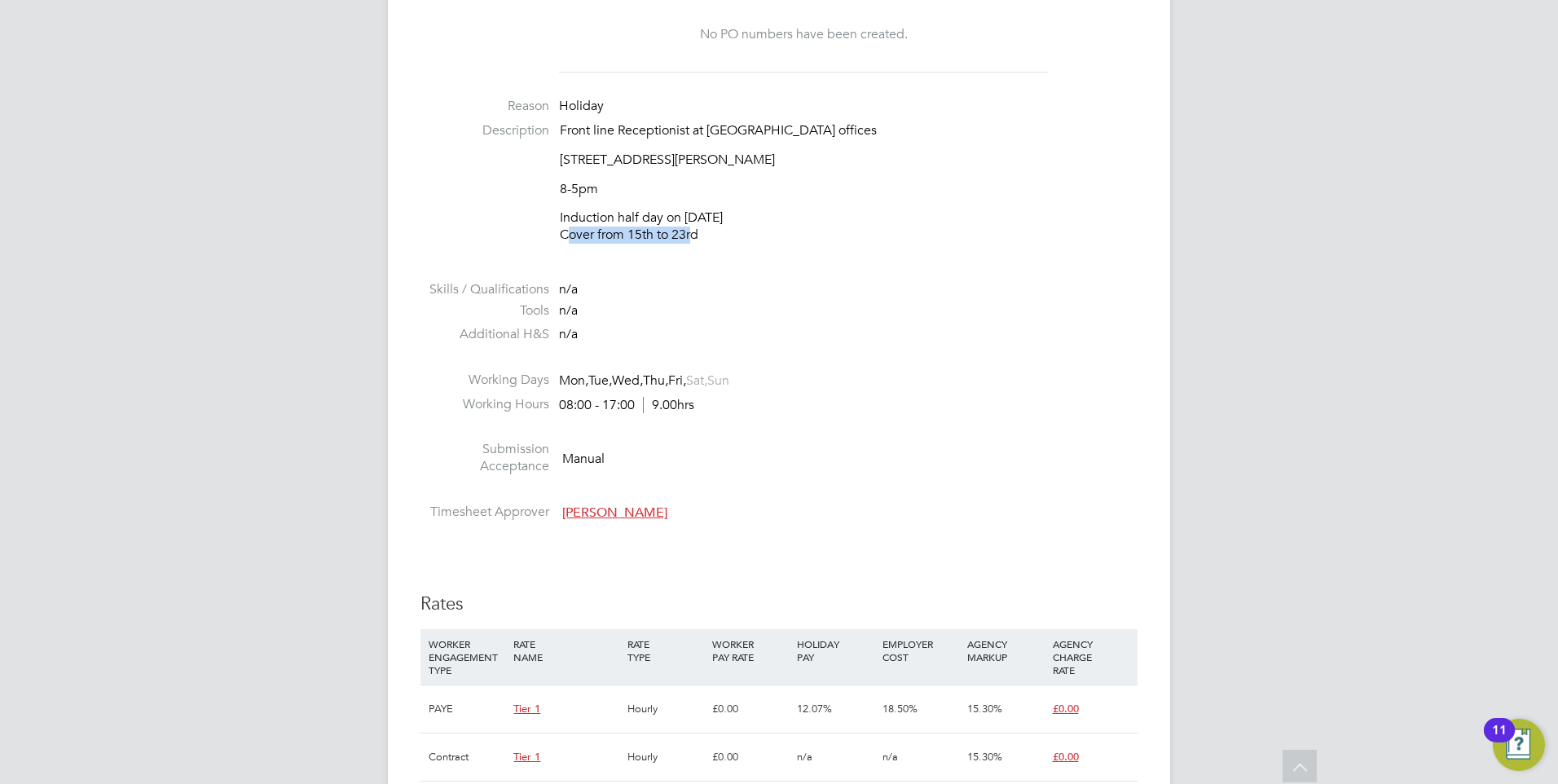
drag, startPoint x: 706, startPoint y: 247, endPoint x: 732, endPoint y: 249, distance: 26.1
click at [732, 249] on li "Description Front line Receptionist at Wates offices Think Park, 2nd floor, Bui…" at bounding box center [779, 191] width 717 height 138
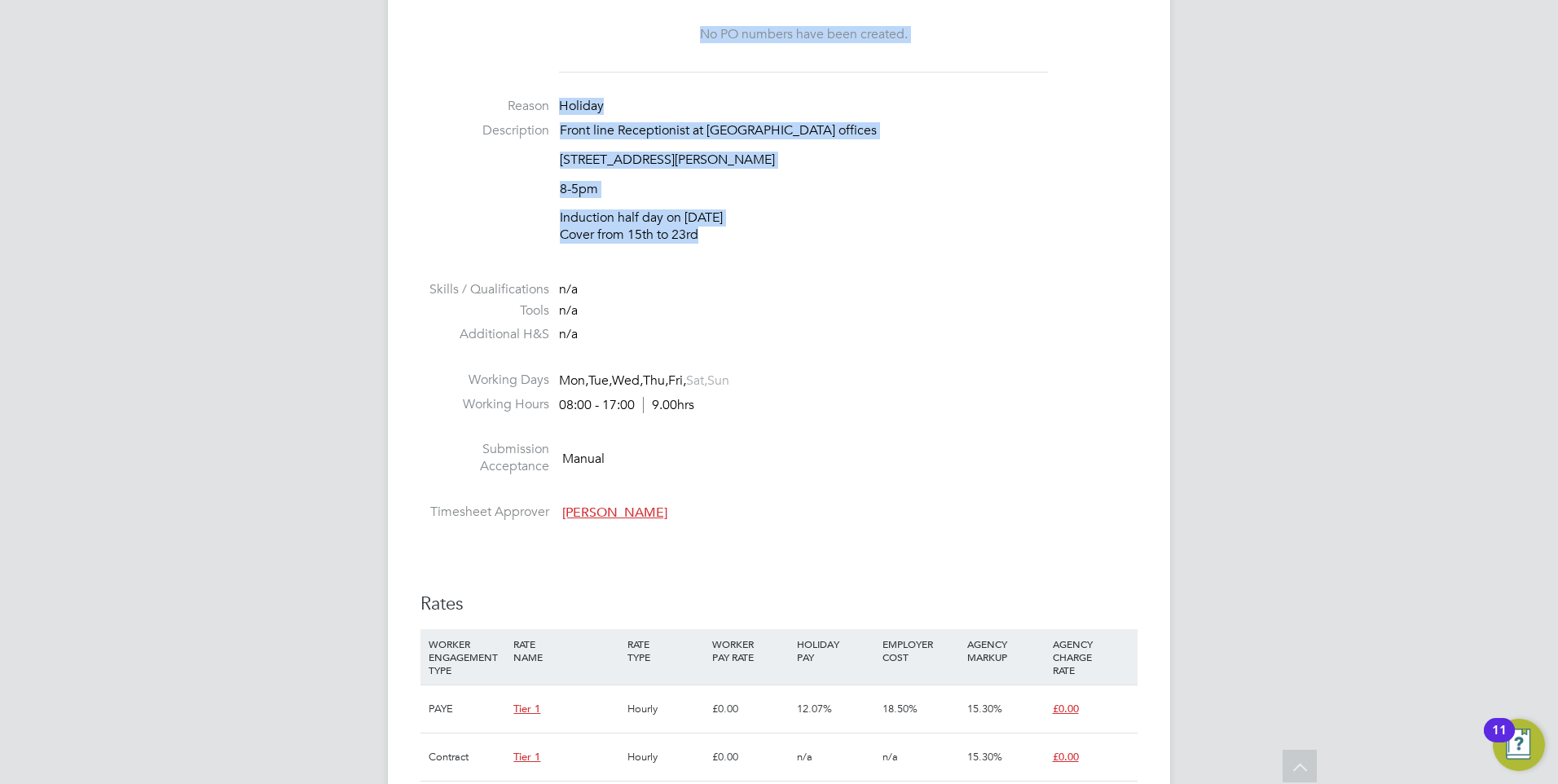
drag, startPoint x: 738, startPoint y: 274, endPoint x: 555, endPoint y: 79, distance: 267.4
click at [555, 79] on ul "PO No PO Number Valid From Valid To Expiry No PO numbers have been created. Rea…" at bounding box center [779, 241] width 717 height 574
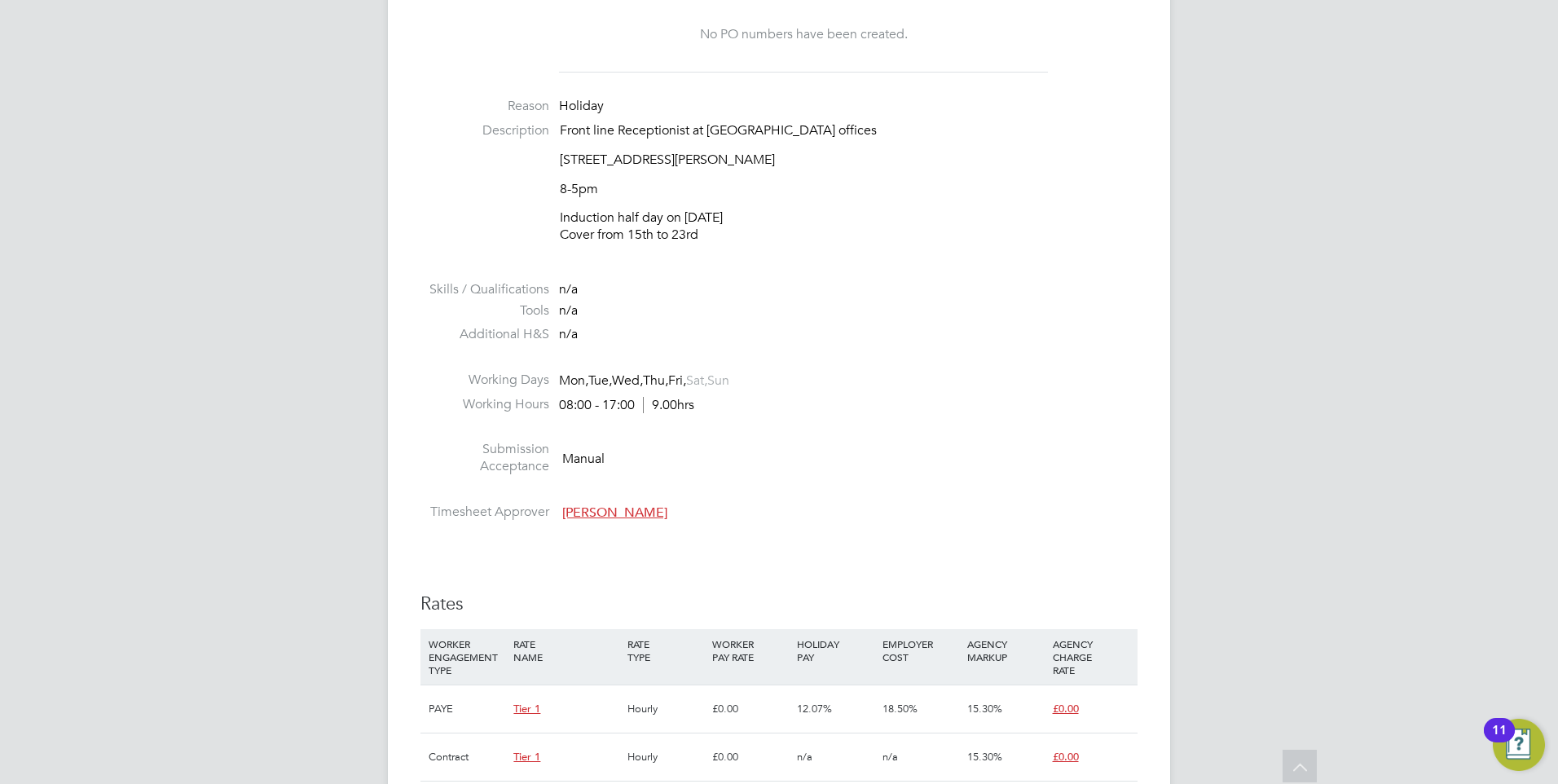
drag, startPoint x: 555, startPoint y: 79, endPoint x: 893, endPoint y: 282, distance: 394.3
click at [884, 279] on li at bounding box center [779, 271] width 717 height 21
drag, startPoint x: 885, startPoint y: 369, endPoint x: 872, endPoint y: 361, distance: 15.3
click at [886, 369] on li at bounding box center [779, 361] width 717 height 21
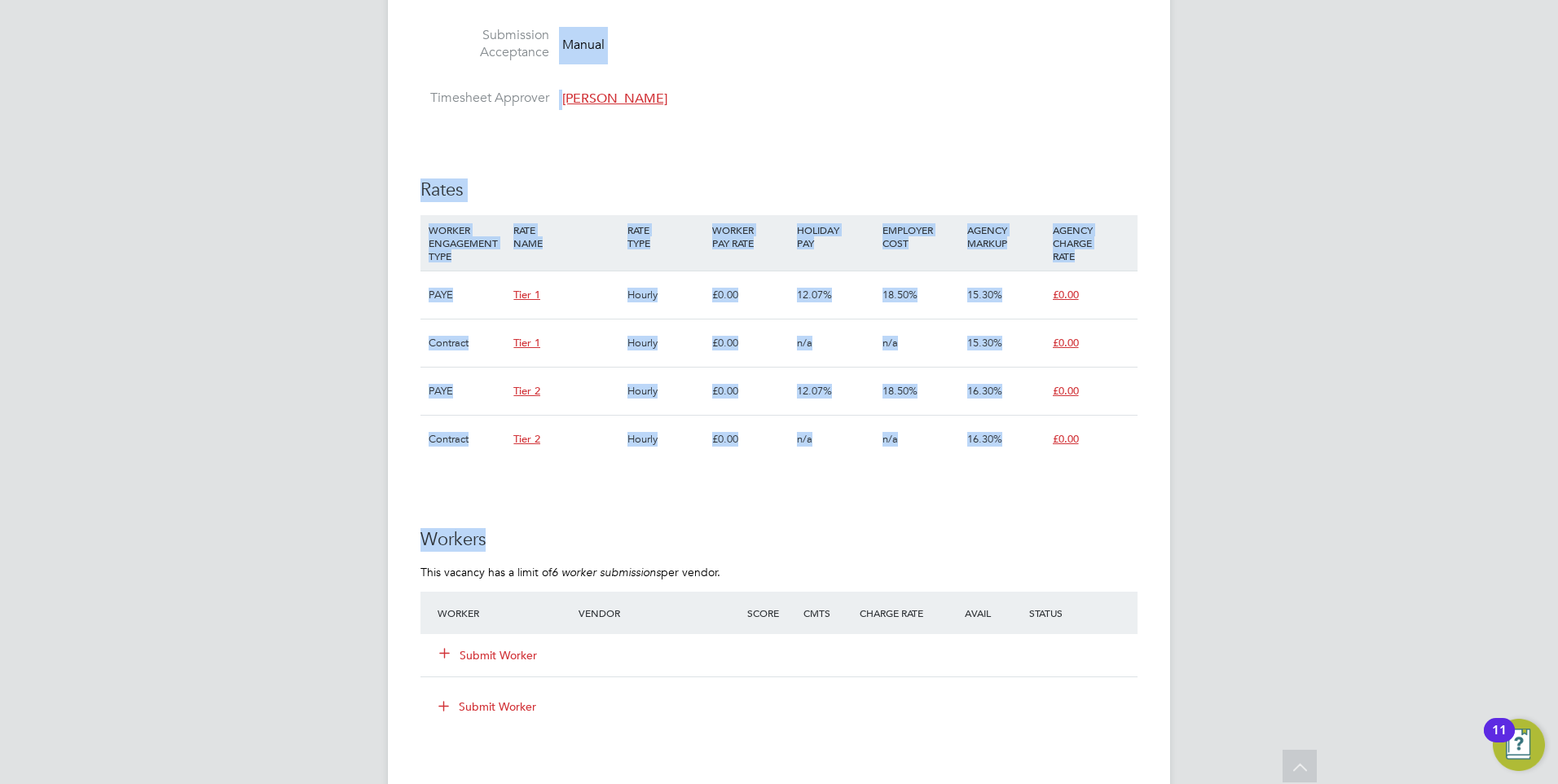
drag, startPoint x: 1010, startPoint y: 359, endPoint x: 262, endPoint y: 3, distance: 828.4
click at [238, 0] on html "EQ Eva Quinn Notifications Applications: Network Businesses Sites Workers Conta…" at bounding box center [779, 288] width 1558 height 2544
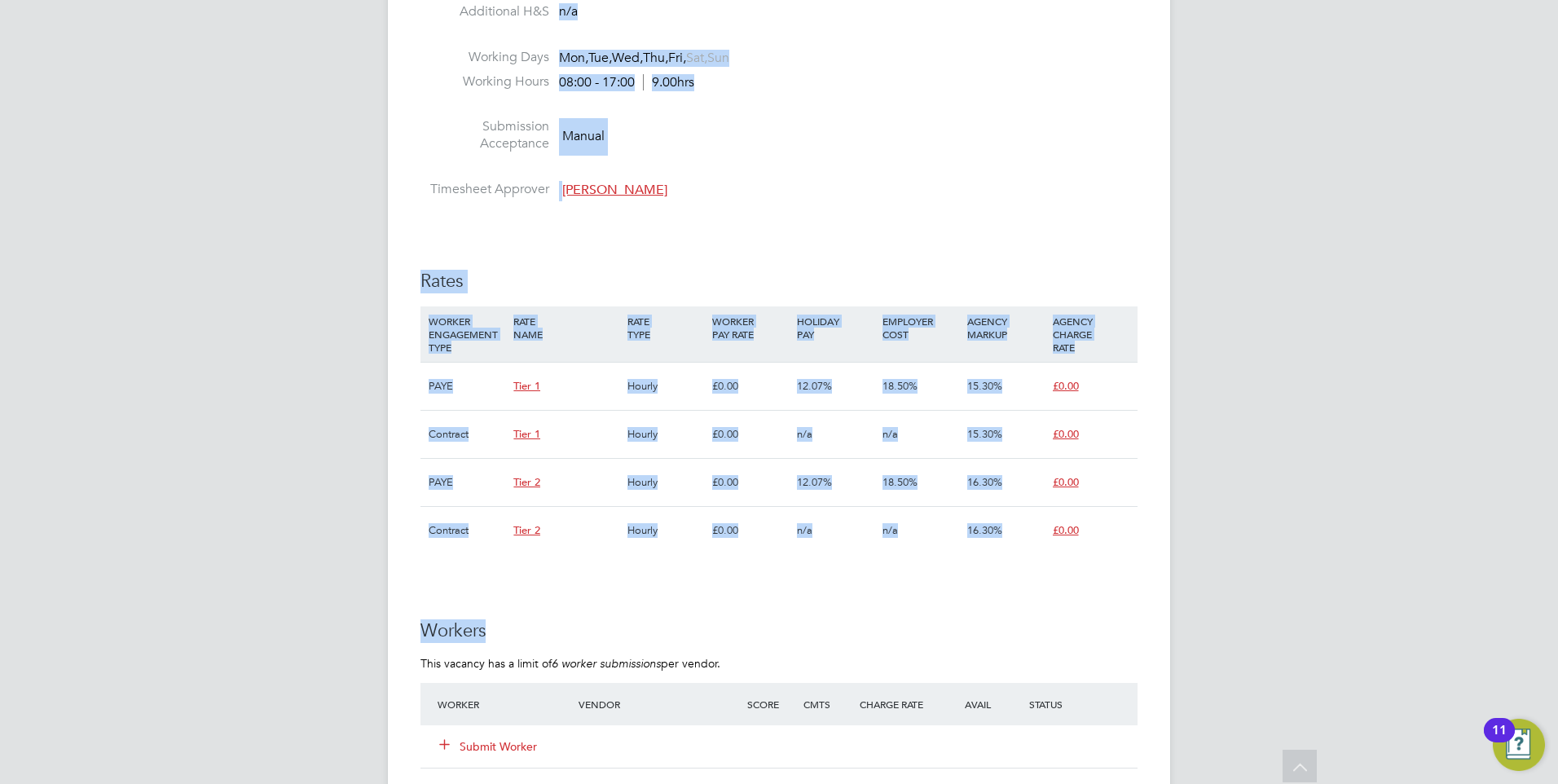
drag, startPoint x: 262, startPoint y: 3, endPoint x: 1048, endPoint y: 335, distance: 853.2
click at [1051, 335] on div "AGENCY CHARGE RATE" at bounding box center [1091, 334] width 85 height 55
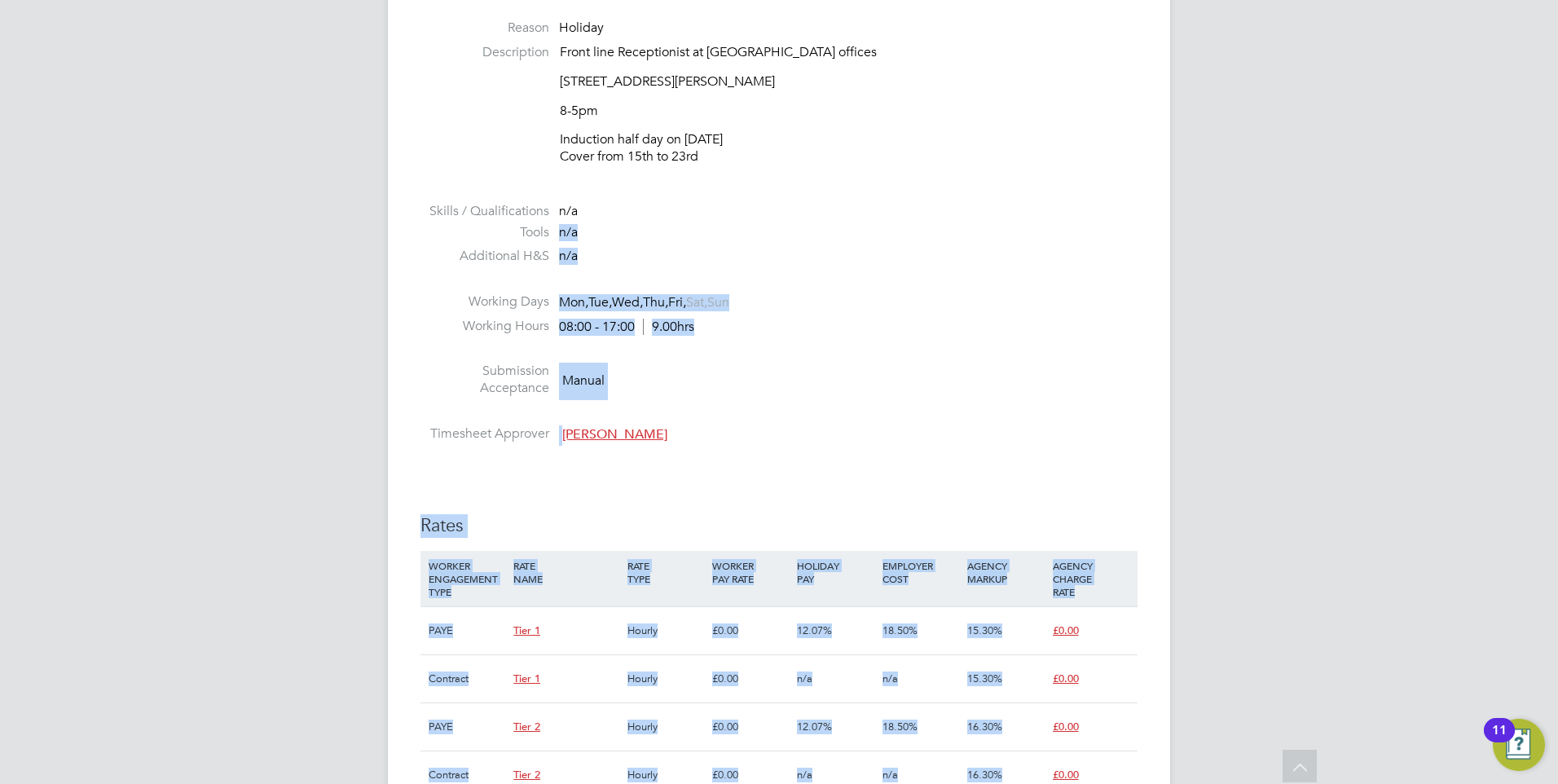
click at [948, 299] on li "Working Days Mon, Tue, Wed, Thu, Fri, Sat, Sun" at bounding box center [779, 306] width 717 height 24
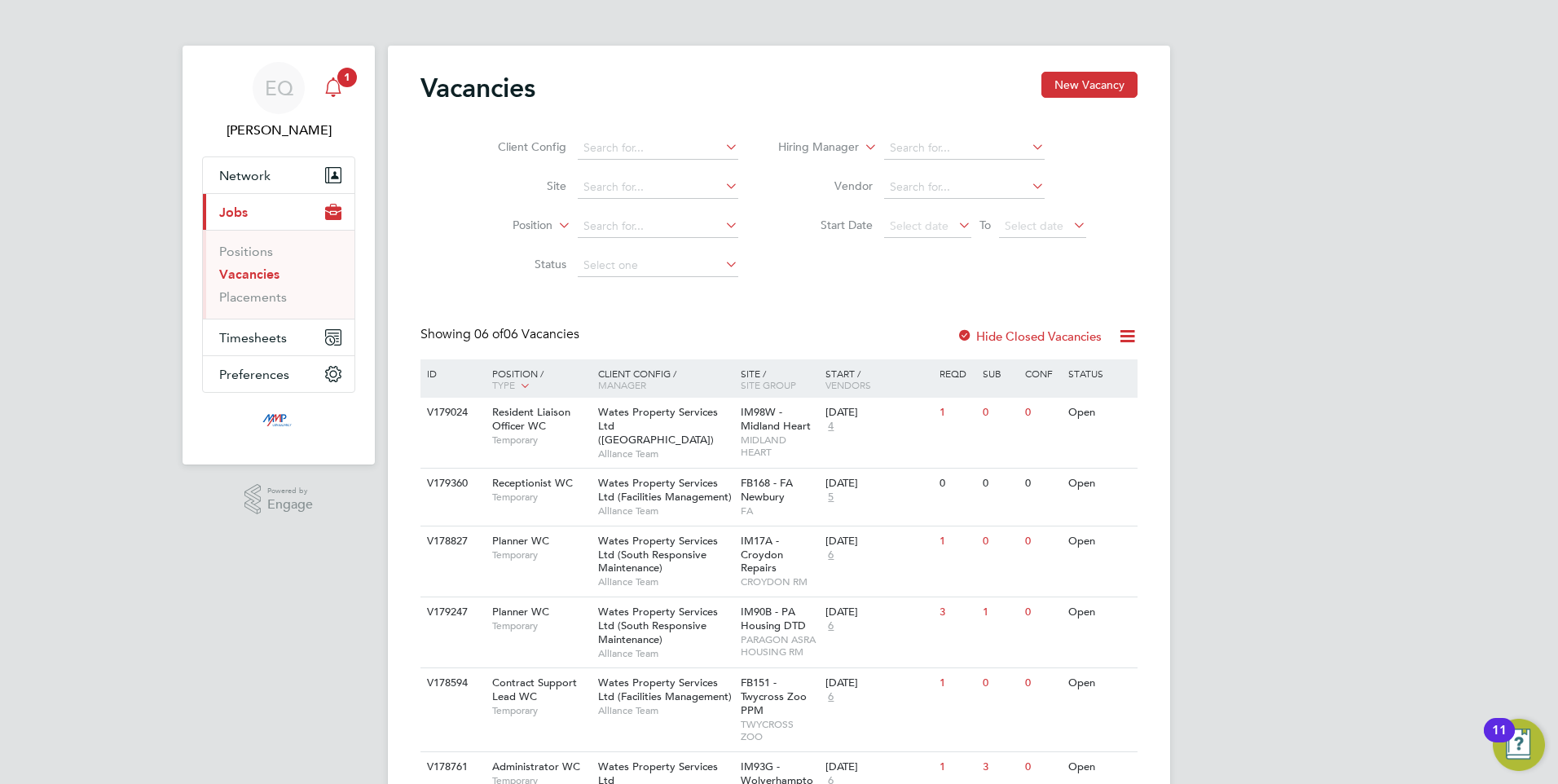
click at [323, 93] on icon "Main navigation" at bounding box center [333, 87] width 19 height 19
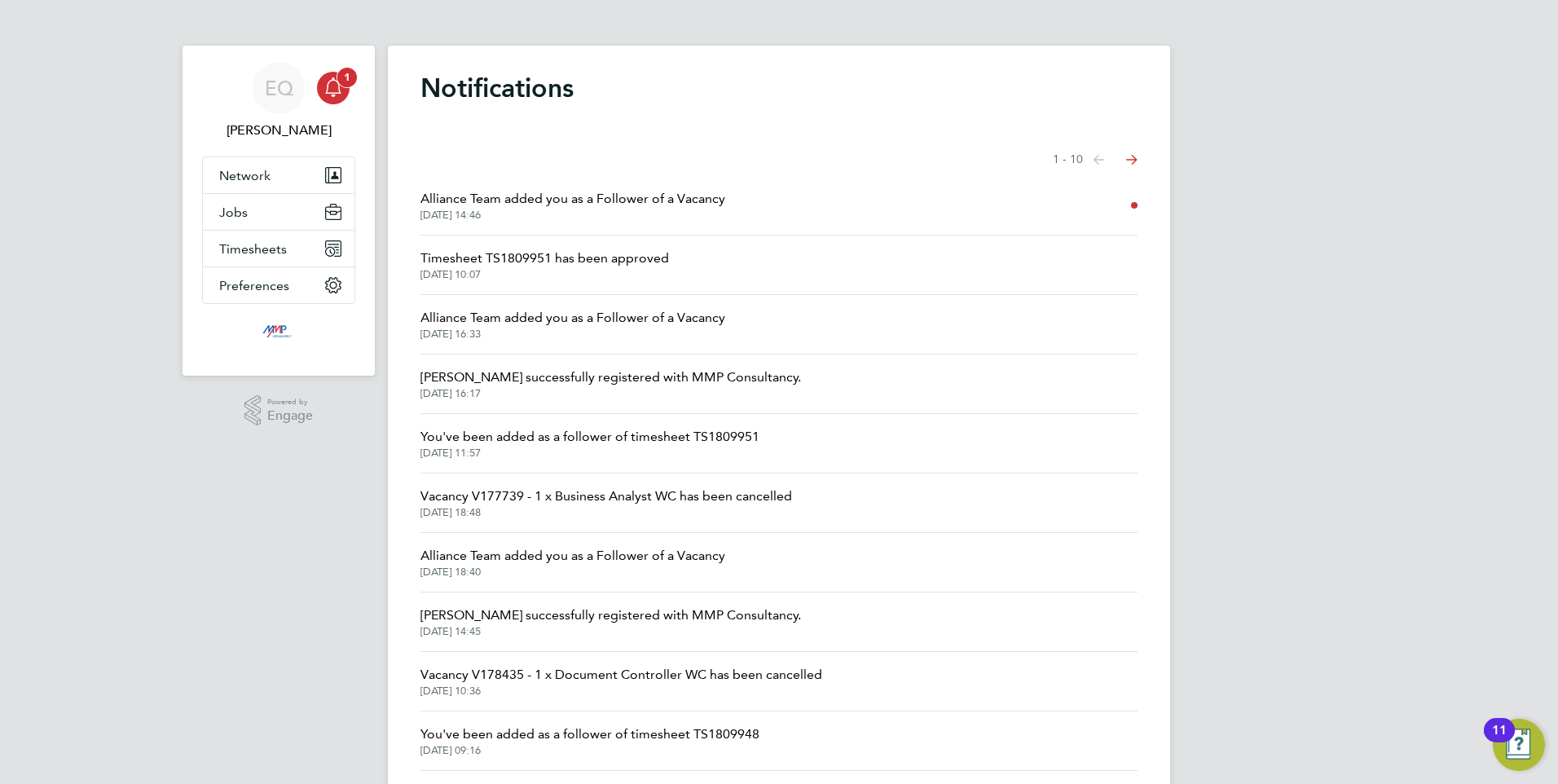
click at [323, 95] on icon "Main navigation" at bounding box center [333, 87] width 19 height 19
click at [324, 94] on icon "Main navigation" at bounding box center [333, 87] width 19 height 19
click at [327, 92] on icon "Main navigation" at bounding box center [333, 87] width 19 height 19
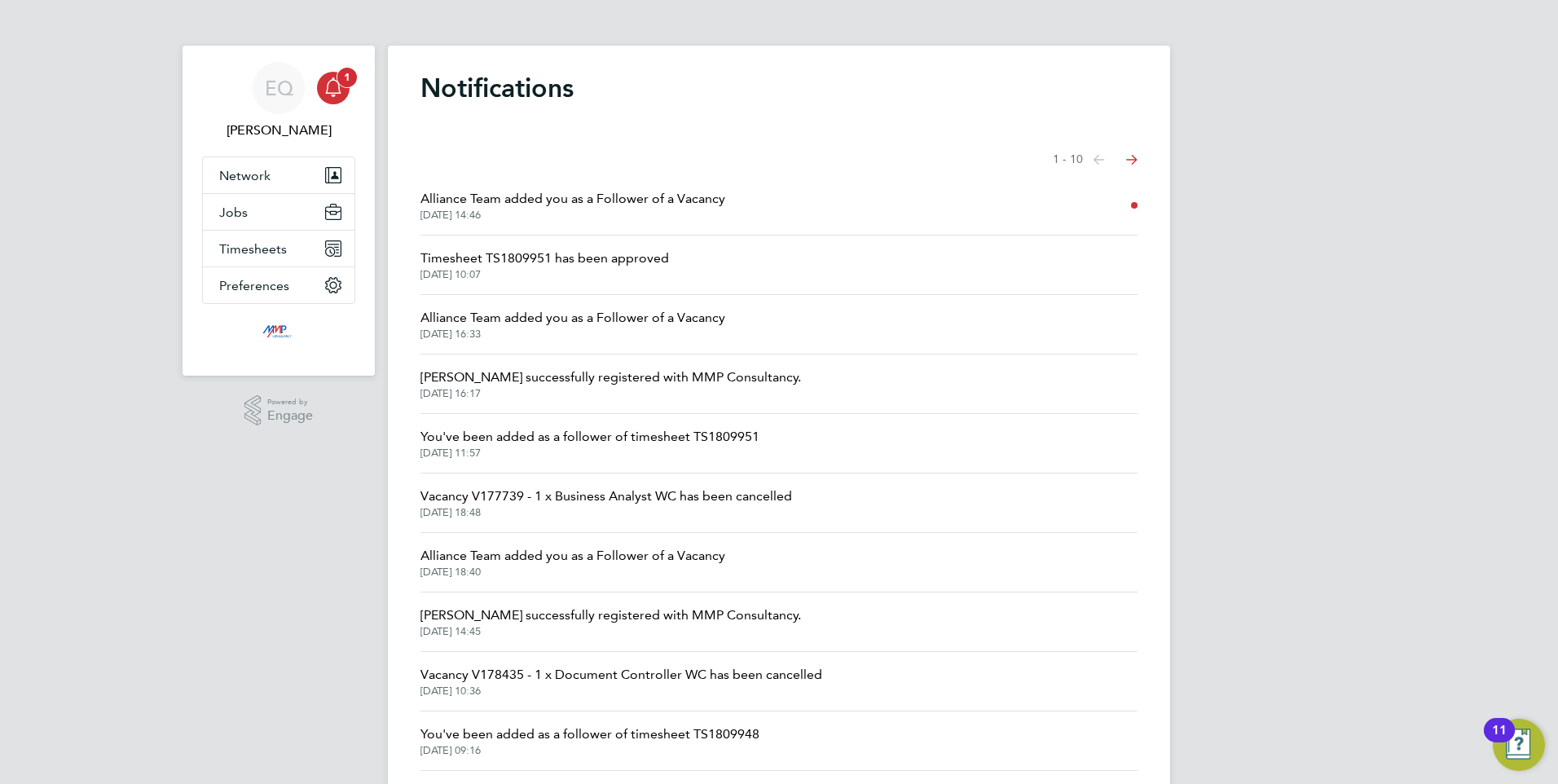
click at [327, 92] on icon "Main navigation" at bounding box center [333, 87] width 19 height 19
click at [323, 86] on icon "Main navigation" at bounding box center [333, 87] width 19 height 19
click at [325, 86] on icon "Main navigation" at bounding box center [333, 87] width 19 height 19
click at [327, 87] on icon "Main navigation" at bounding box center [333, 87] width 19 height 19
click at [327, 87] on icon "Main navigation" at bounding box center [333, 86] width 16 height 17
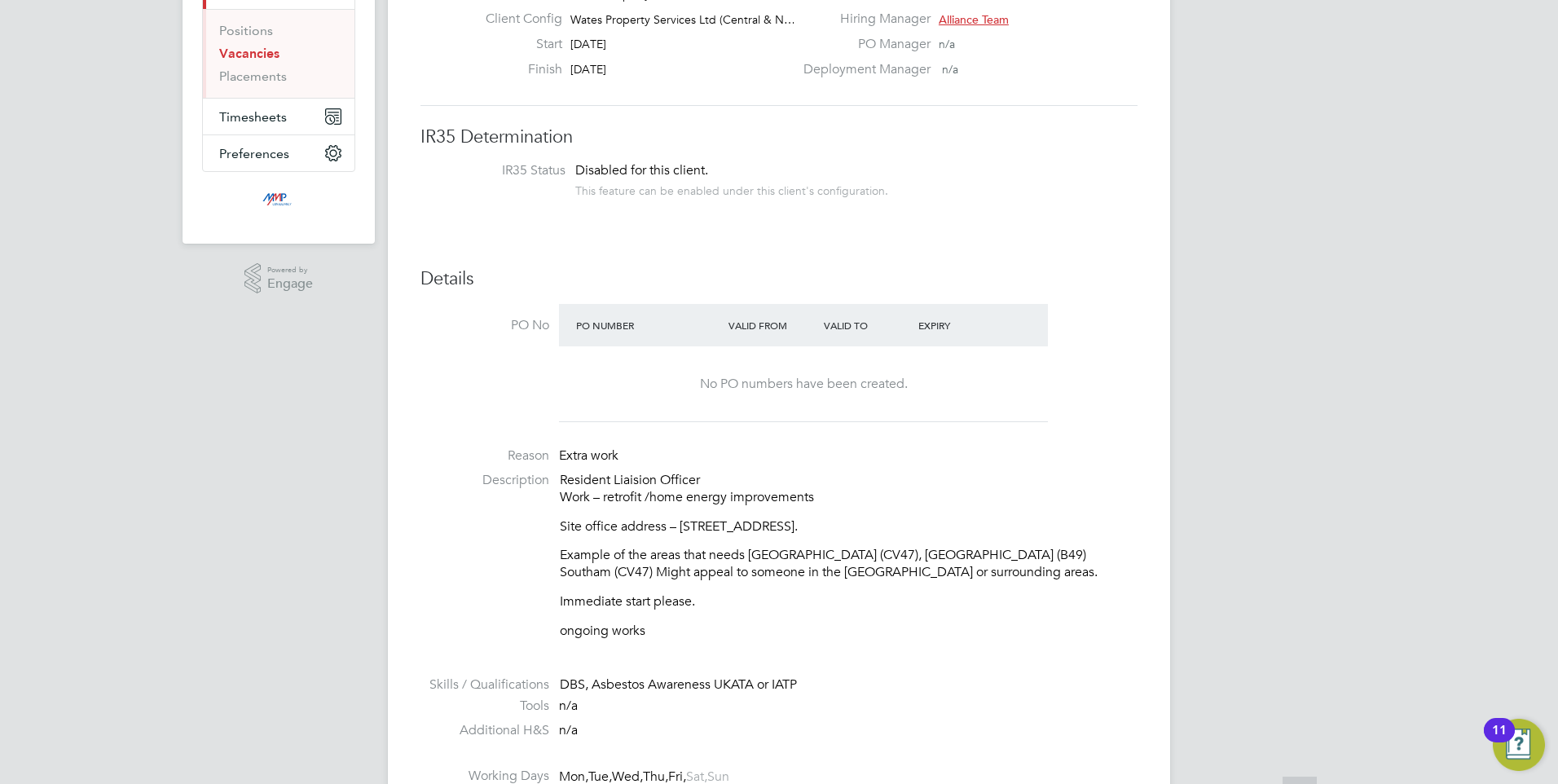
scroll to position [570, 0]
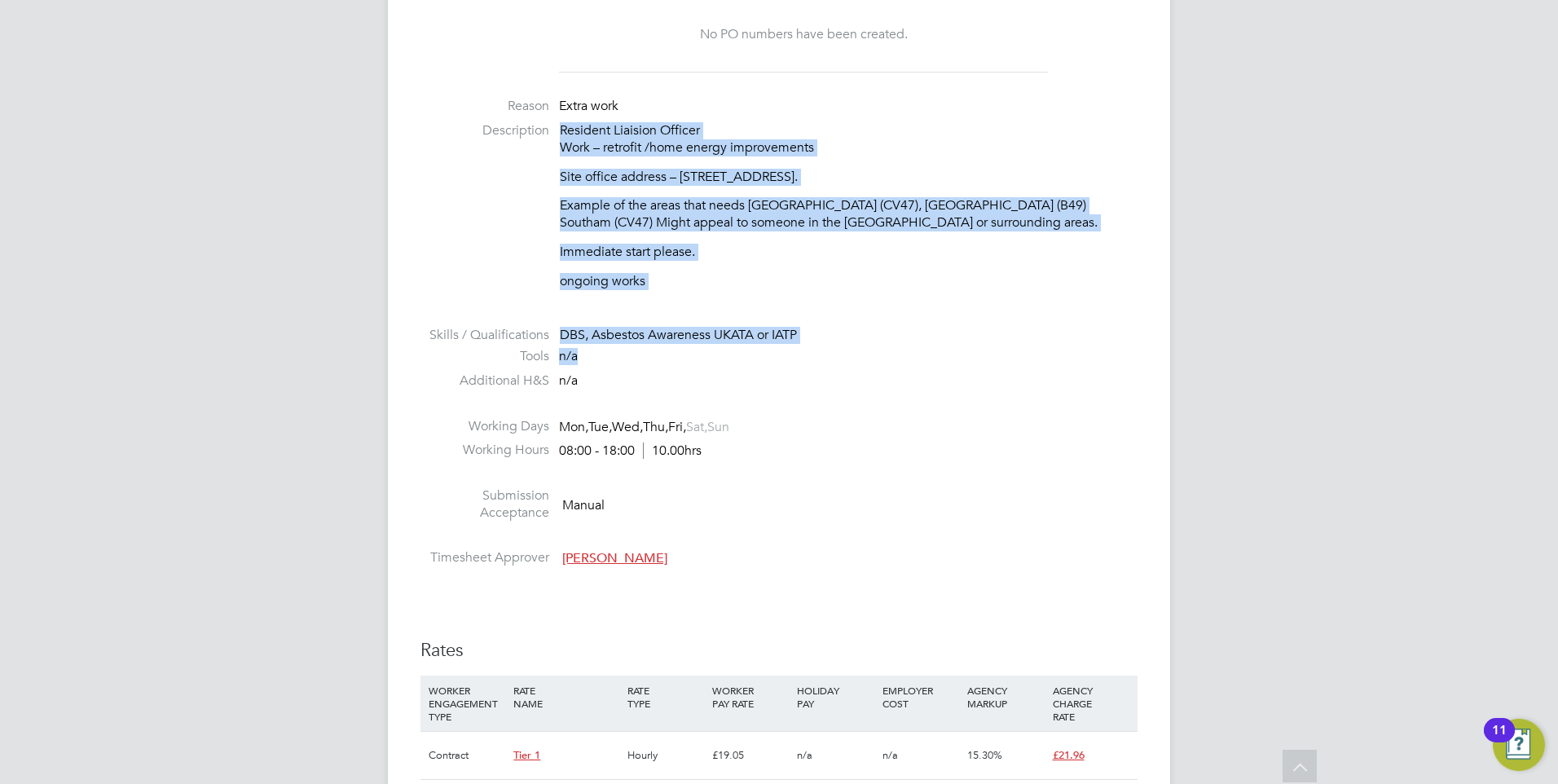
drag, startPoint x: 765, startPoint y: 285, endPoint x: 502, endPoint y: 122, distance: 309.4
click at [502, 122] on ul "PO No PO Number Valid From Valid To Expiry No PO numbers have been created. Rea…" at bounding box center [779, 265] width 717 height 620
drag, startPoint x: 502, startPoint y: 122, endPoint x: 702, endPoint y: 243, distance: 233.8
click at [828, 299] on li "Description Resident Liaision Officer Work – retrofit /home energy improvements…" at bounding box center [779, 214] width 717 height 184
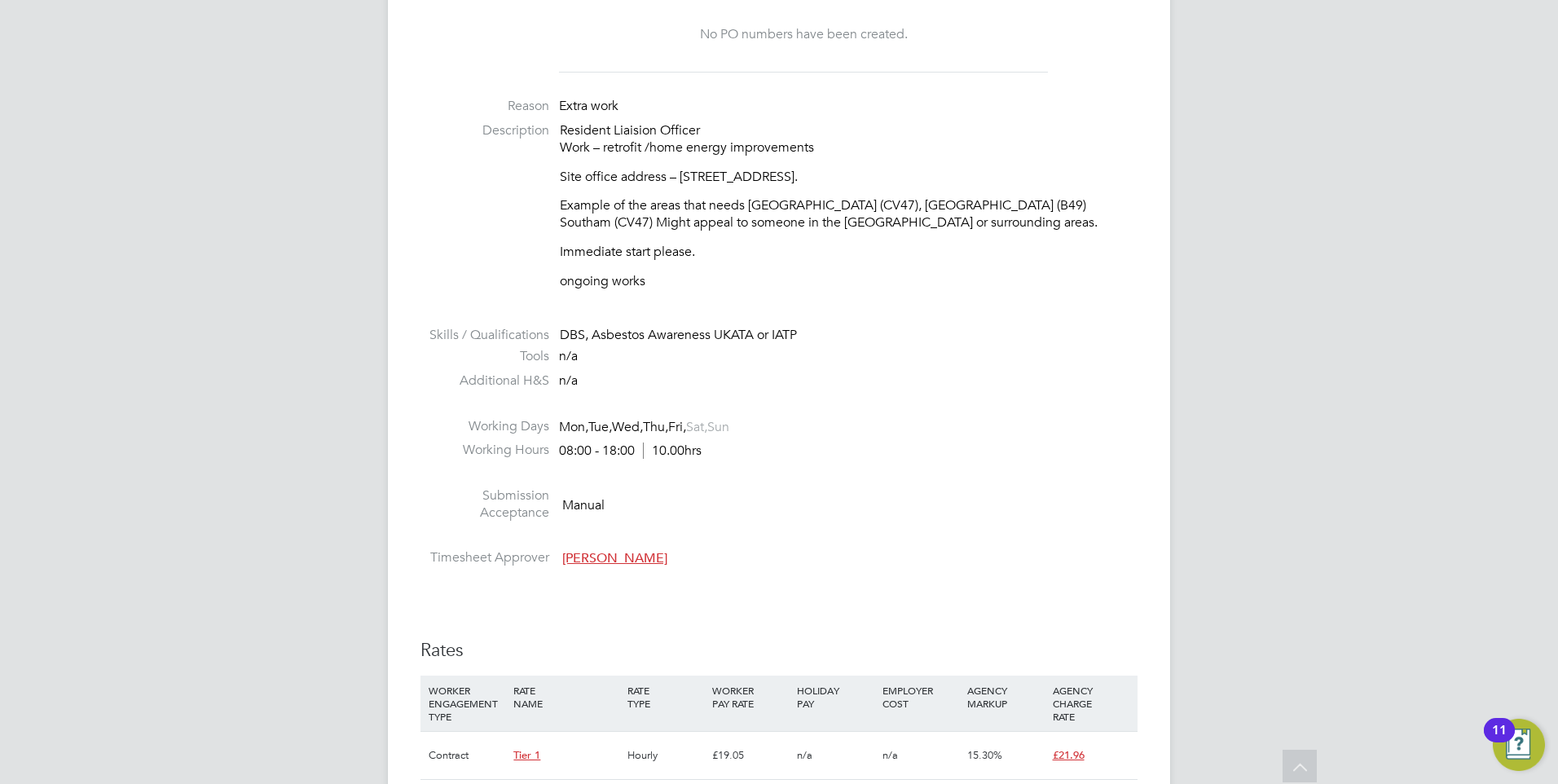
drag, startPoint x: 576, startPoint y: 162, endPoint x: 907, endPoint y: 182, distance: 331.6
click at [907, 182] on div "Resident Liaision Officer Work – retrofit /home energy improvements Site office…" at bounding box center [849, 206] width 578 height 168
drag, startPoint x: 907, startPoint y: 182, endPoint x: 885, endPoint y: 237, distance: 59.2
click at [877, 238] on div "Resident Liaision Officer Work – retrofit /home energy improvements Site office…" at bounding box center [849, 206] width 578 height 168
drag, startPoint x: 989, startPoint y: 176, endPoint x: 536, endPoint y: 170, distance: 453.0
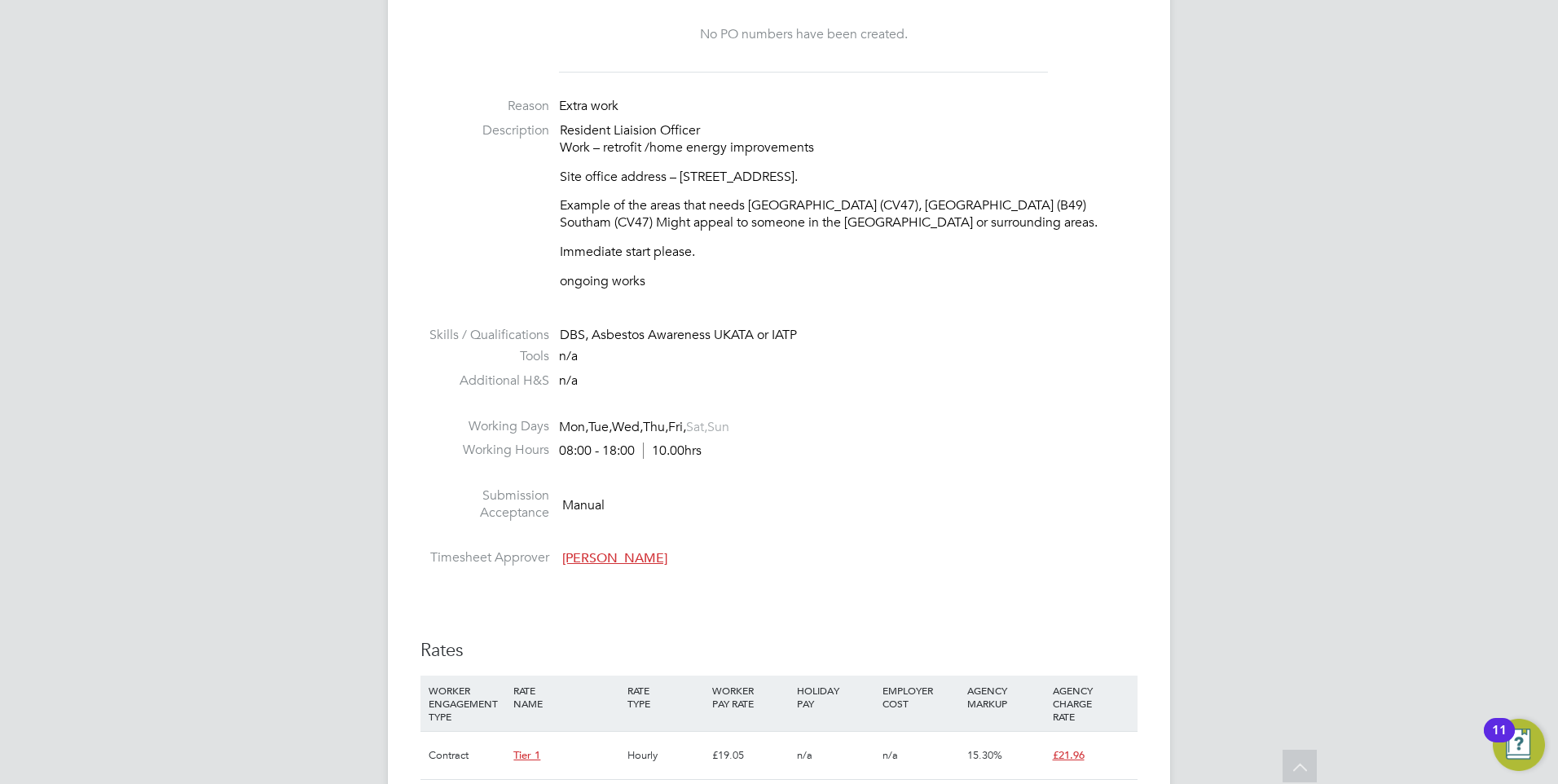
click at [536, 170] on li "Description Resident Liaision Officer Work – retrofit /home energy improvements…" at bounding box center [779, 214] width 717 height 184
drag, startPoint x: 536, startPoint y: 170, endPoint x: 742, endPoint y: 216, distance: 211.1
click at [742, 216] on p "Example of the areas that needs [GEOGRAPHIC_DATA] (CV47), [GEOGRAPHIC_DATA] (B4…" at bounding box center [849, 214] width 578 height 34
drag, startPoint x: 931, startPoint y: 180, endPoint x: 995, endPoint y: 182, distance: 64.0
click at [995, 182] on div "Resident Liaision Officer Work – retrofit /home energy improvements Site office…" at bounding box center [849, 206] width 578 height 168
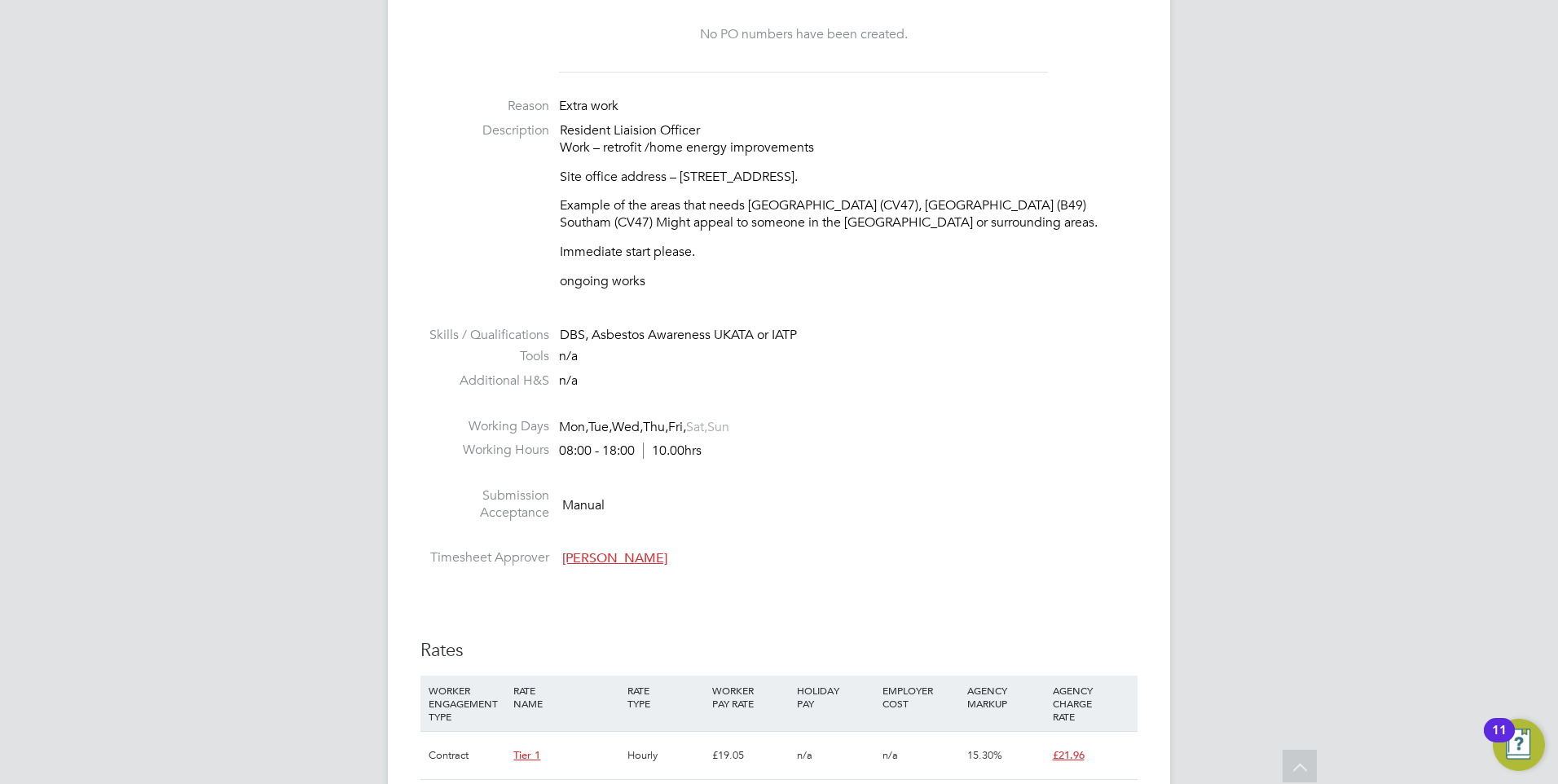
drag, startPoint x: 995, startPoint y: 182, endPoint x: 962, endPoint y: 242, distance: 68.5
click at [965, 240] on div "Resident Liaision Officer Work – retrofit /home energy improvements Site office…" at bounding box center [849, 206] width 578 height 168
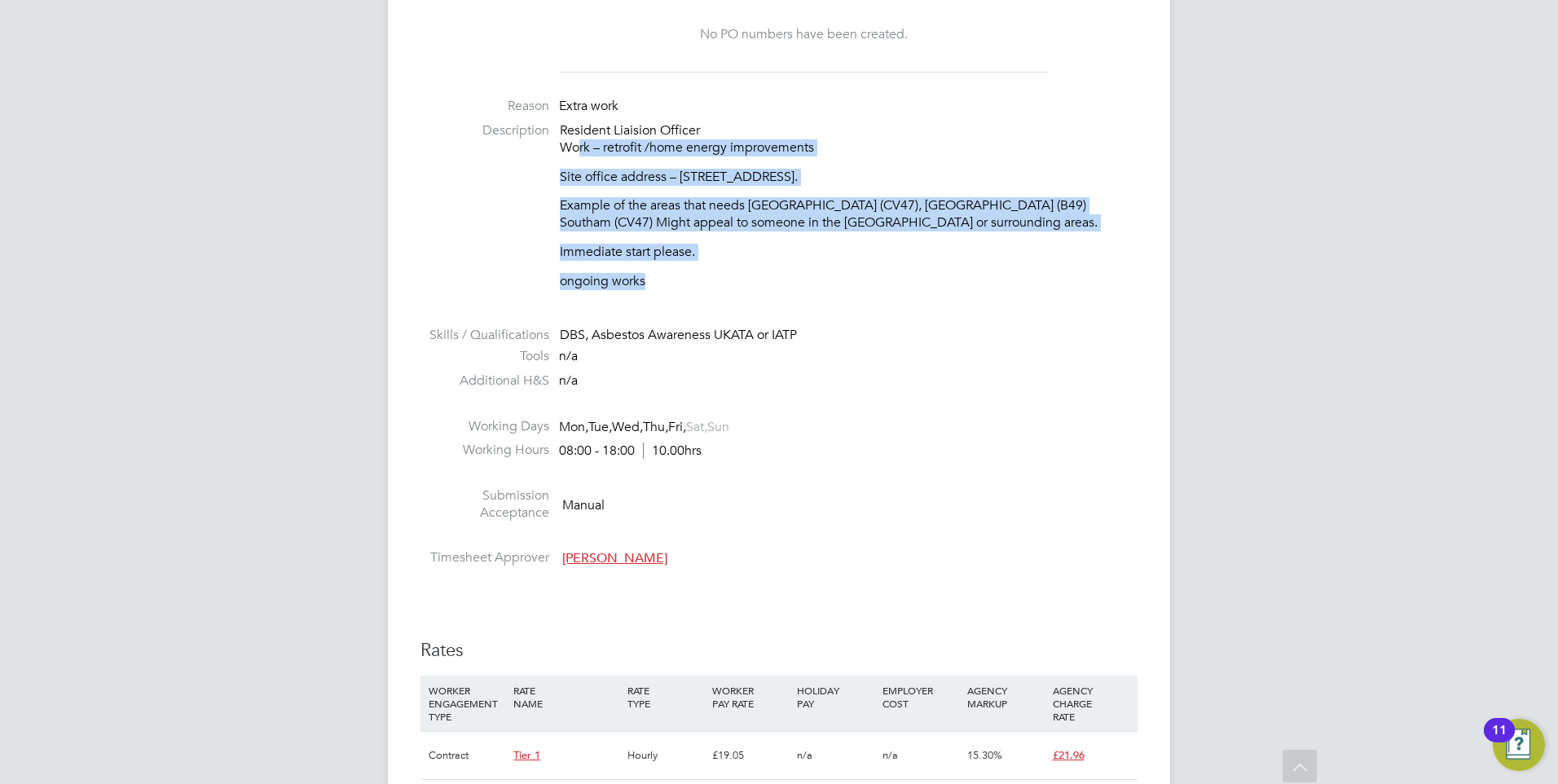
drag, startPoint x: 679, startPoint y: 251, endPoint x: 576, endPoint y: 155, distance: 140.8
click at [576, 155] on li "Description Resident Liaision Officer Work – retrofit /home energy improvements…" at bounding box center [779, 214] width 717 height 184
drag, startPoint x: 576, startPoint y: 155, endPoint x: 838, endPoint y: 280, distance: 290.3
click at [838, 280] on p "ongoing works" at bounding box center [849, 282] width 578 height 17
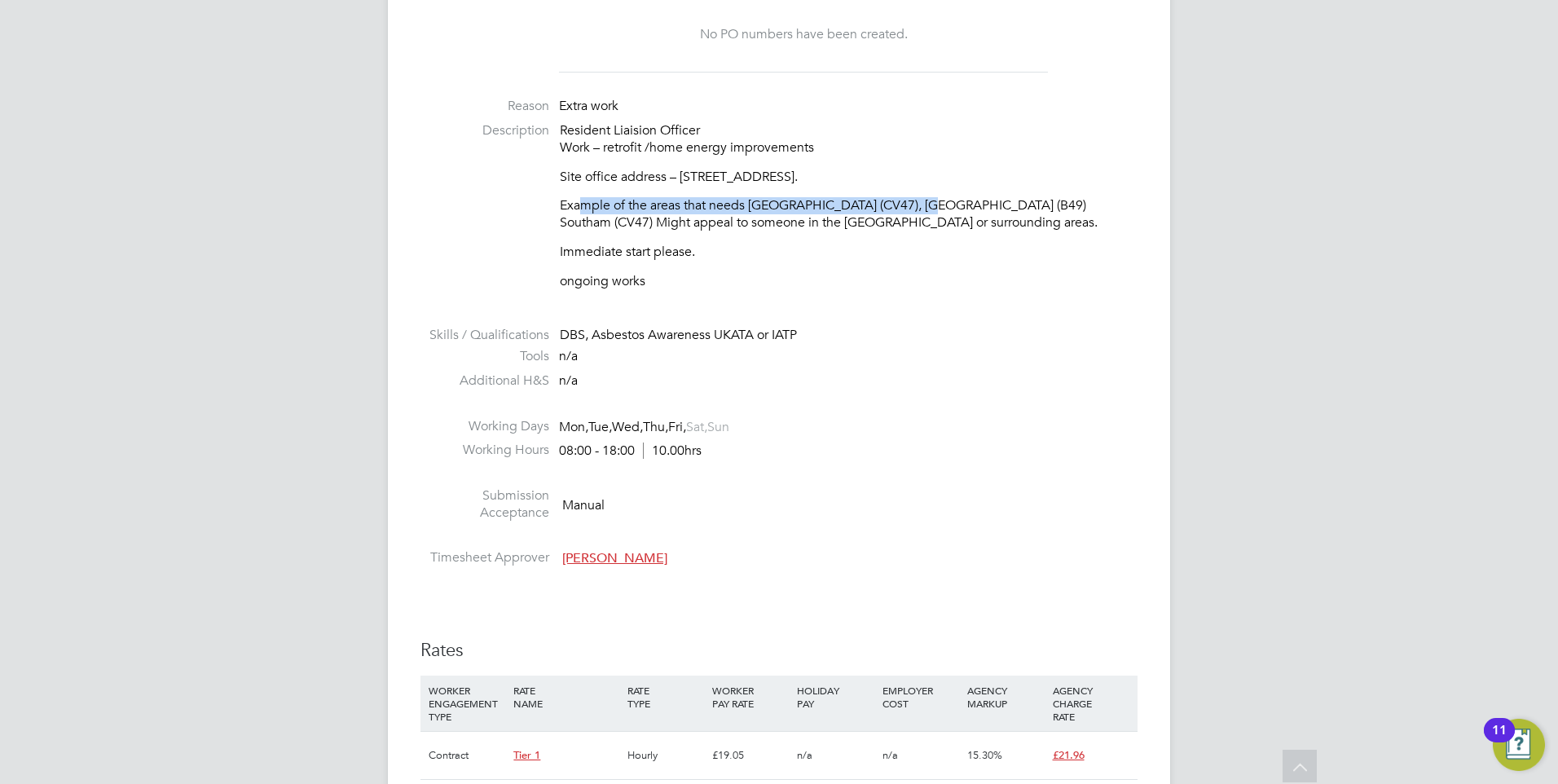
drag, startPoint x: 585, startPoint y: 205, endPoint x: 907, endPoint y: 209, distance: 322.0
click at [907, 209] on p "Example of the areas that needs [GEOGRAPHIC_DATA] (CV47), [GEOGRAPHIC_DATA] (B4…" at bounding box center [849, 214] width 578 height 34
drag, startPoint x: 907, startPoint y: 209, endPoint x: 879, endPoint y: 250, distance: 49.6
click at [889, 249] on p "Immediate start please." at bounding box center [849, 252] width 578 height 17
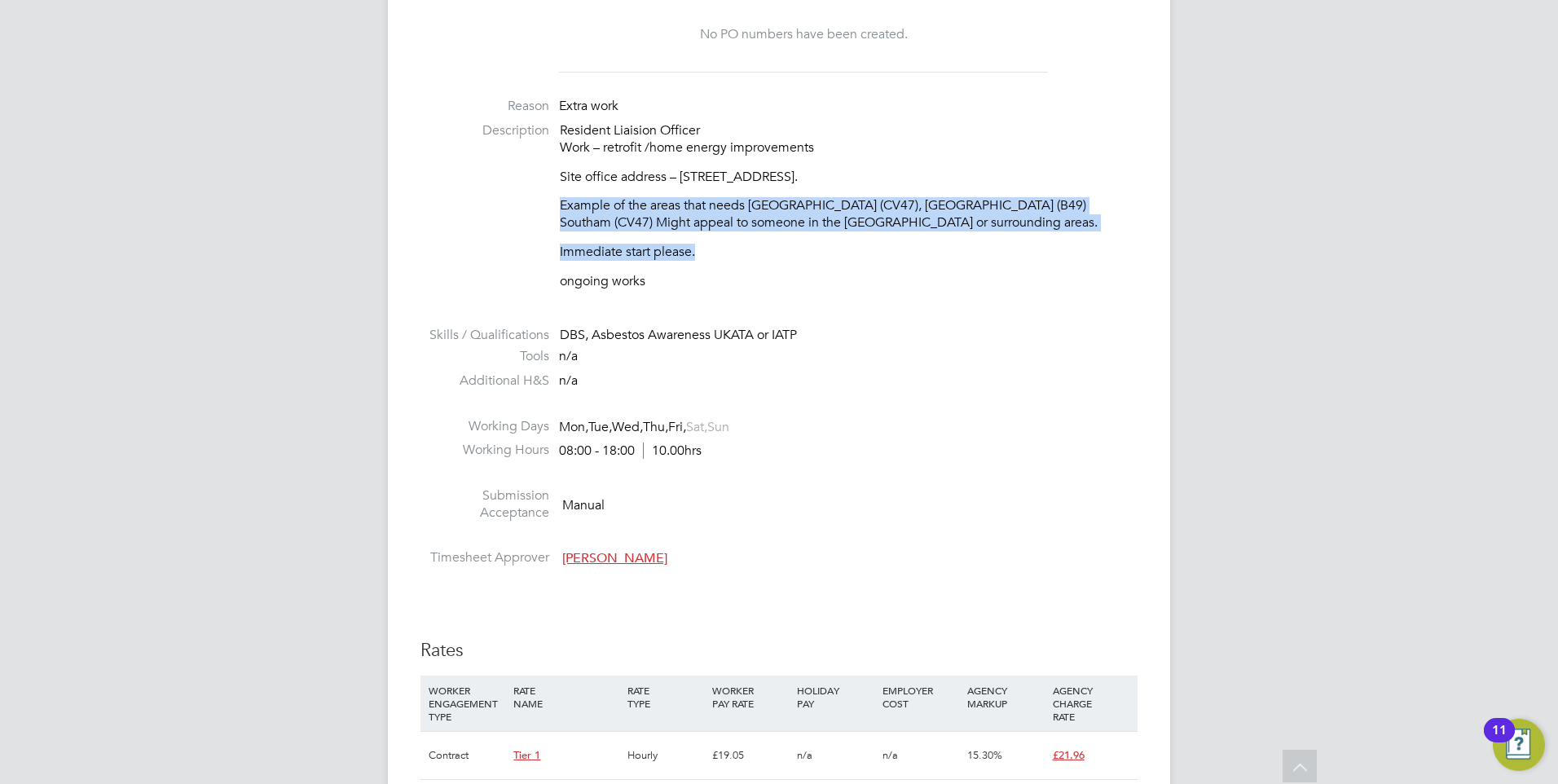
drag, startPoint x: 542, startPoint y: 208, endPoint x: 817, endPoint y: 244, distance: 277.3
click at [817, 244] on li "Description Resident Liaision Officer Work – retrofit /home energy improvements…" at bounding box center [779, 214] width 717 height 184
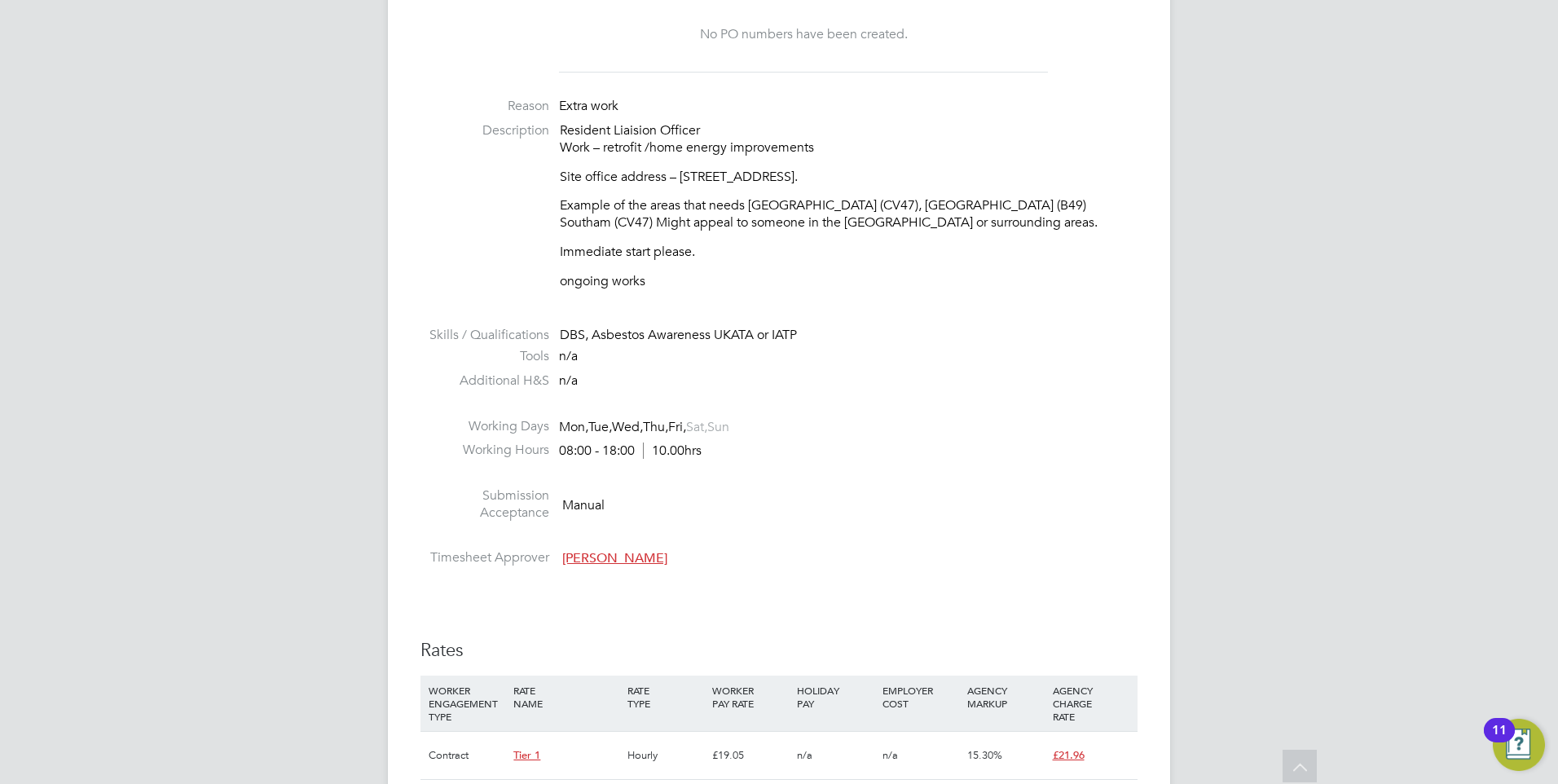
drag, startPoint x: 817, startPoint y: 244, endPoint x: 755, endPoint y: 283, distance: 73.2
click at [787, 290] on li "Description Resident Liaision Officer Work – retrofit /home energy improvements…" at bounding box center [779, 214] width 717 height 184
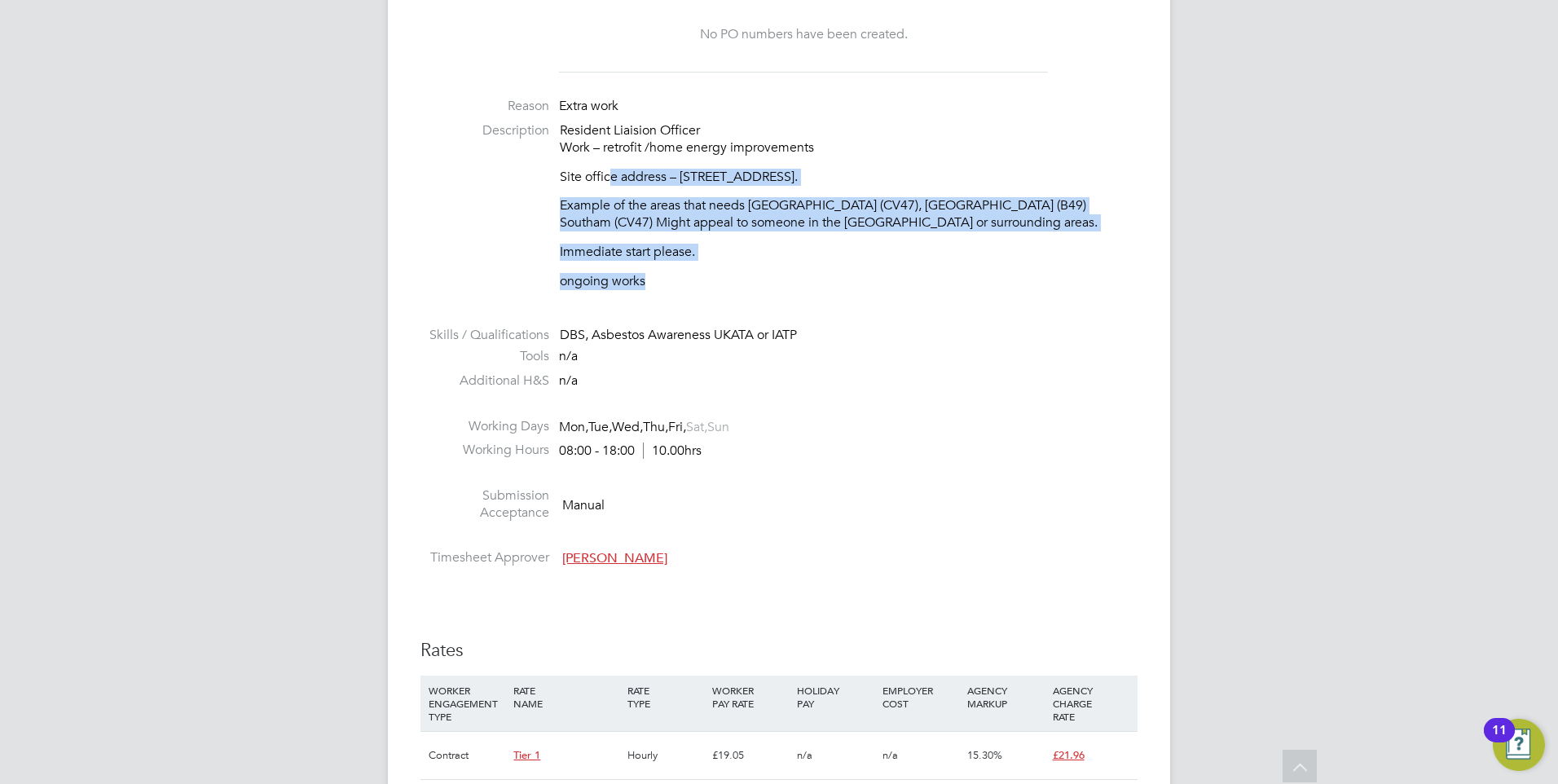
drag, startPoint x: 717, startPoint y: 270, endPoint x: 610, endPoint y: 184, distance: 137.3
click at [610, 184] on div "Resident Liaision Officer Work – retrofit /home energy improvements Site office…" at bounding box center [849, 206] width 578 height 168
drag, startPoint x: 610, startPoint y: 184, endPoint x: 788, endPoint y: 265, distance: 195.6
click at [788, 265] on div "Resident Liaision Officer Work – retrofit /home energy improvements Site office…" at bounding box center [849, 206] width 578 height 168
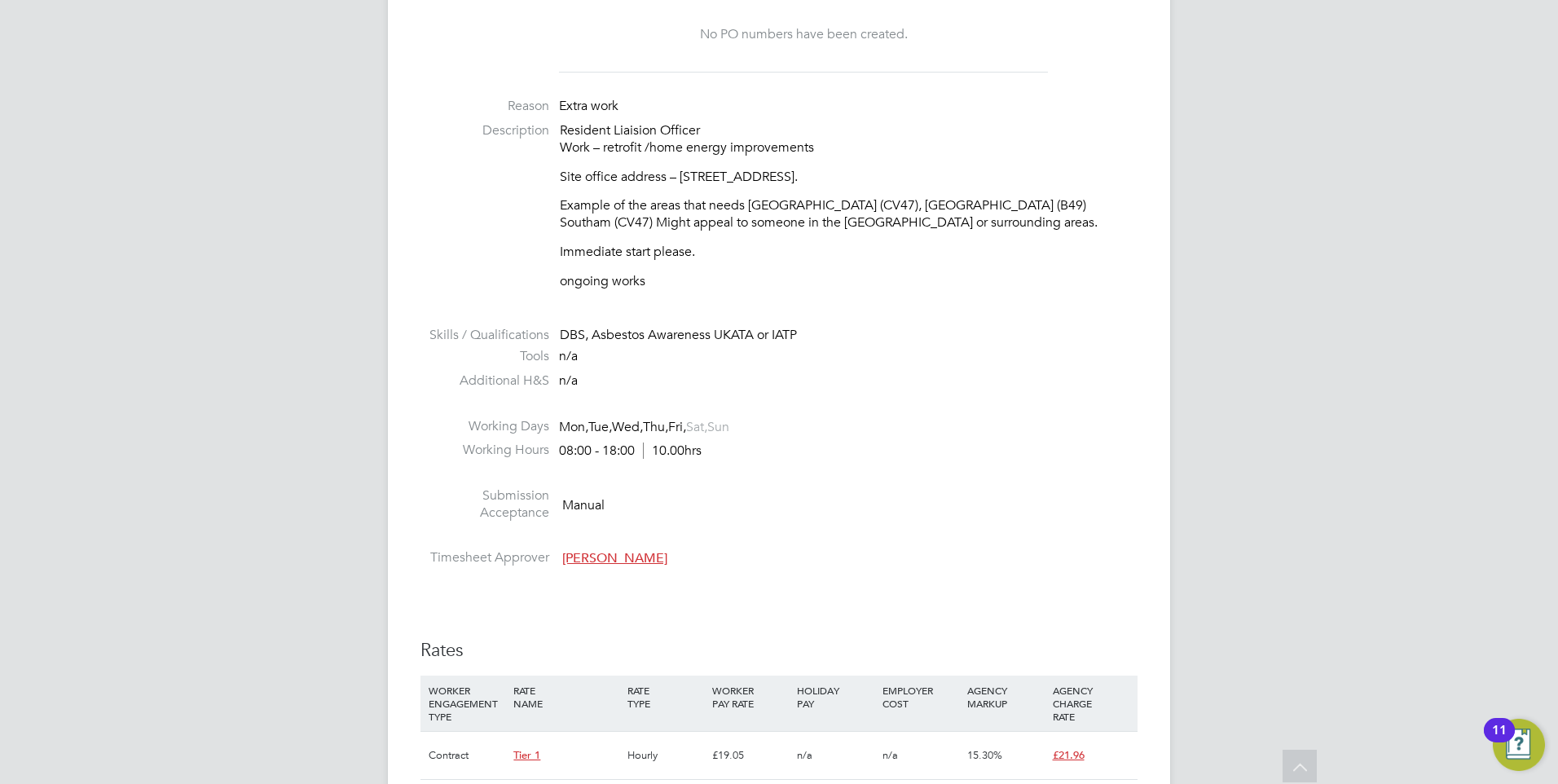
drag, startPoint x: 504, startPoint y: 124, endPoint x: 584, endPoint y: 155, distance: 85.8
click at [514, 130] on label "Description" at bounding box center [485, 131] width 128 height 17
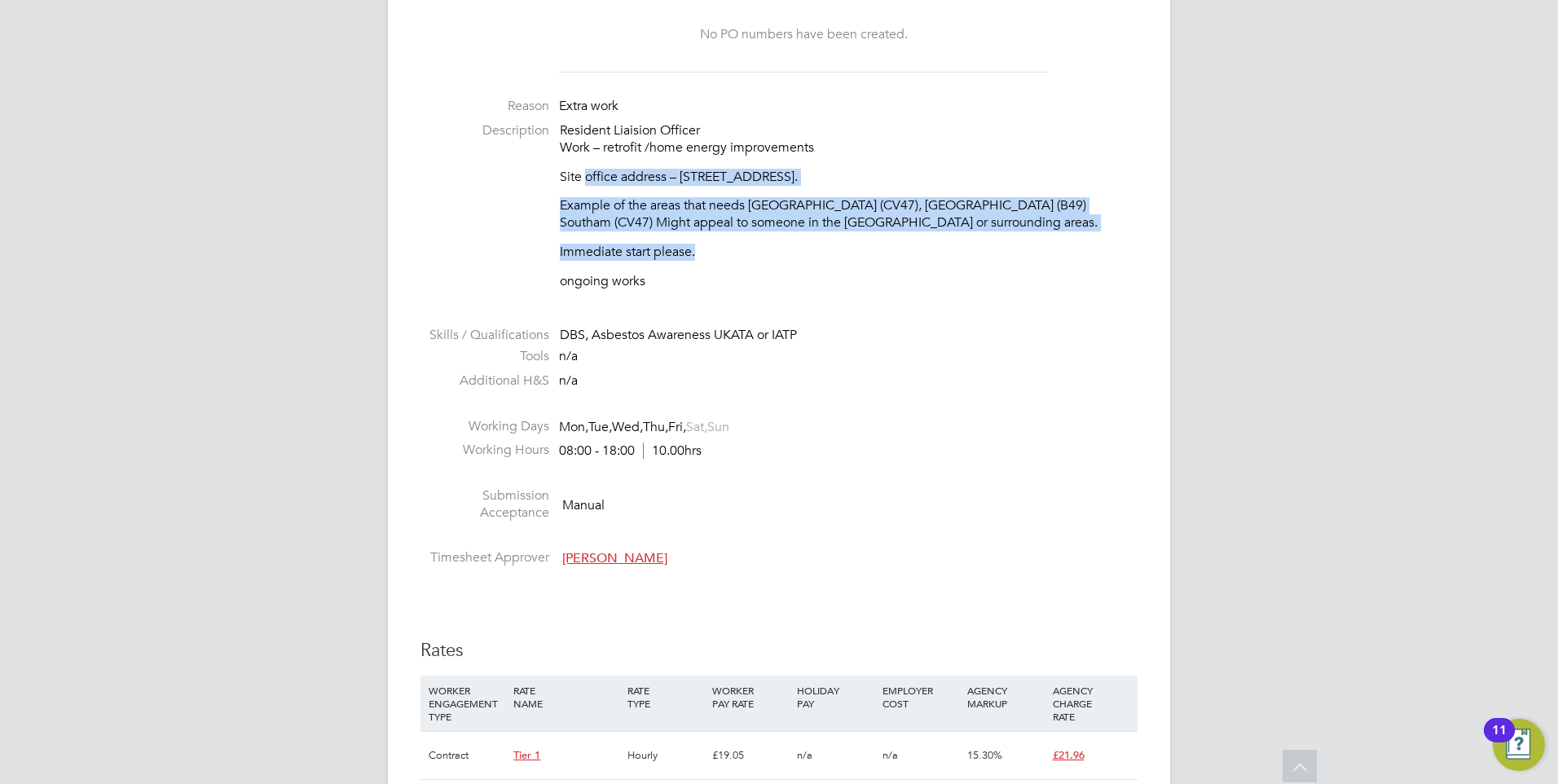
drag, startPoint x: 589, startPoint y: 157, endPoint x: 1106, endPoint y: 234, distance: 522.7
click at [1106, 234] on div "Resident Liaision Officer Work – retrofit /home energy improvements Site office…" at bounding box center [849, 206] width 578 height 168
click at [720, 220] on p "Example of the areas that needs [GEOGRAPHIC_DATA] (CV47), [GEOGRAPHIC_DATA] (B4…" at bounding box center [849, 214] width 578 height 34
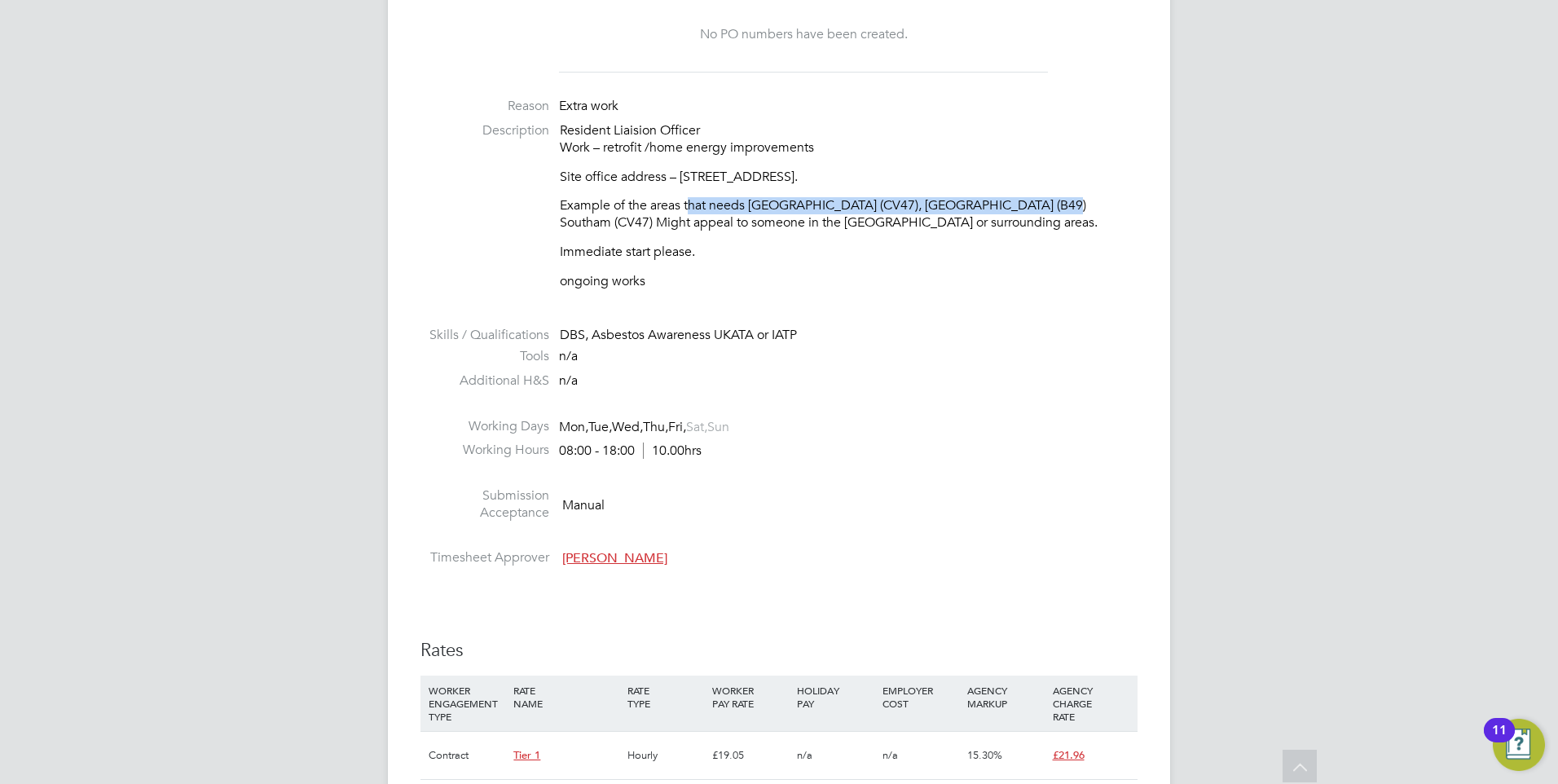
drag, startPoint x: 990, startPoint y: 199, endPoint x: 1024, endPoint y: 228, distance: 44.7
click at [1024, 228] on div "Resident Liaision Officer Work – retrofit /home energy improvements Site office…" at bounding box center [849, 206] width 578 height 168
drag, startPoint x: 1024, startPoint y: 228, endPoint x: 1000, endPoint y: 237, distance: 25.6
click at [1018, 235] on div "Resident Liaision Officer Work – retrofit /home energy improvements Site office…" at bounding box center [849, 206] width 578 height 168
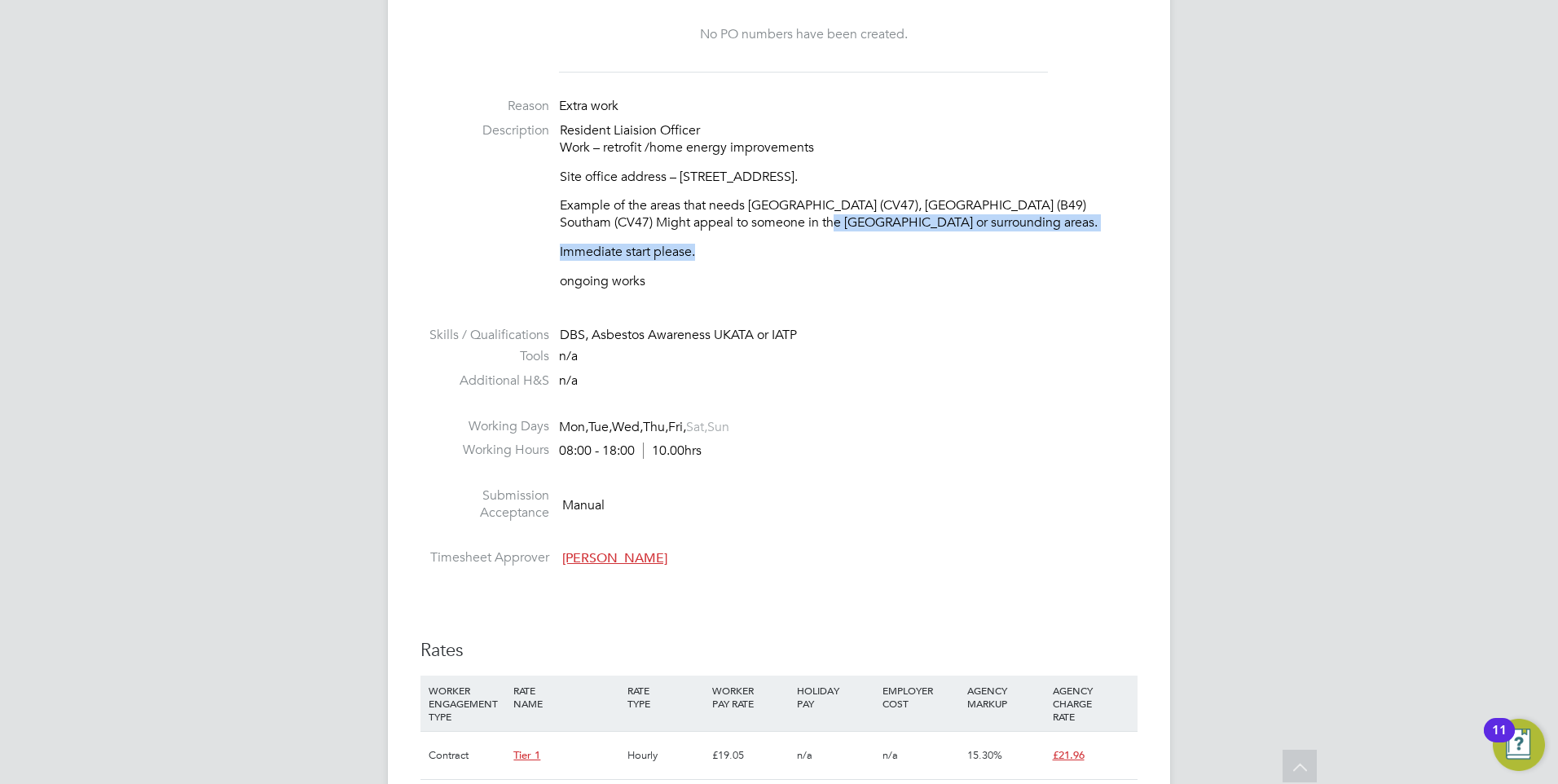
drag, startPoint x: 901, startPoint y: 258, endPoint x: 774, endPoint y: 215, distance: 134.1
click at [774, 215] on div "Resident Liaision Officer Work – retrofit /home energy improvements Site office…" at bounding box center [849, 206] width 578 height 168
drag, startPoint x: 774, startPoint y: 215, endPoint x: 887, endPoint y: 237, distance: 115.1
click at [887, 237] on div "Resident Liaision Officer Work – retrofit /home energy improvements Site office…" at bounding box center [849, 206] width 578 height 168
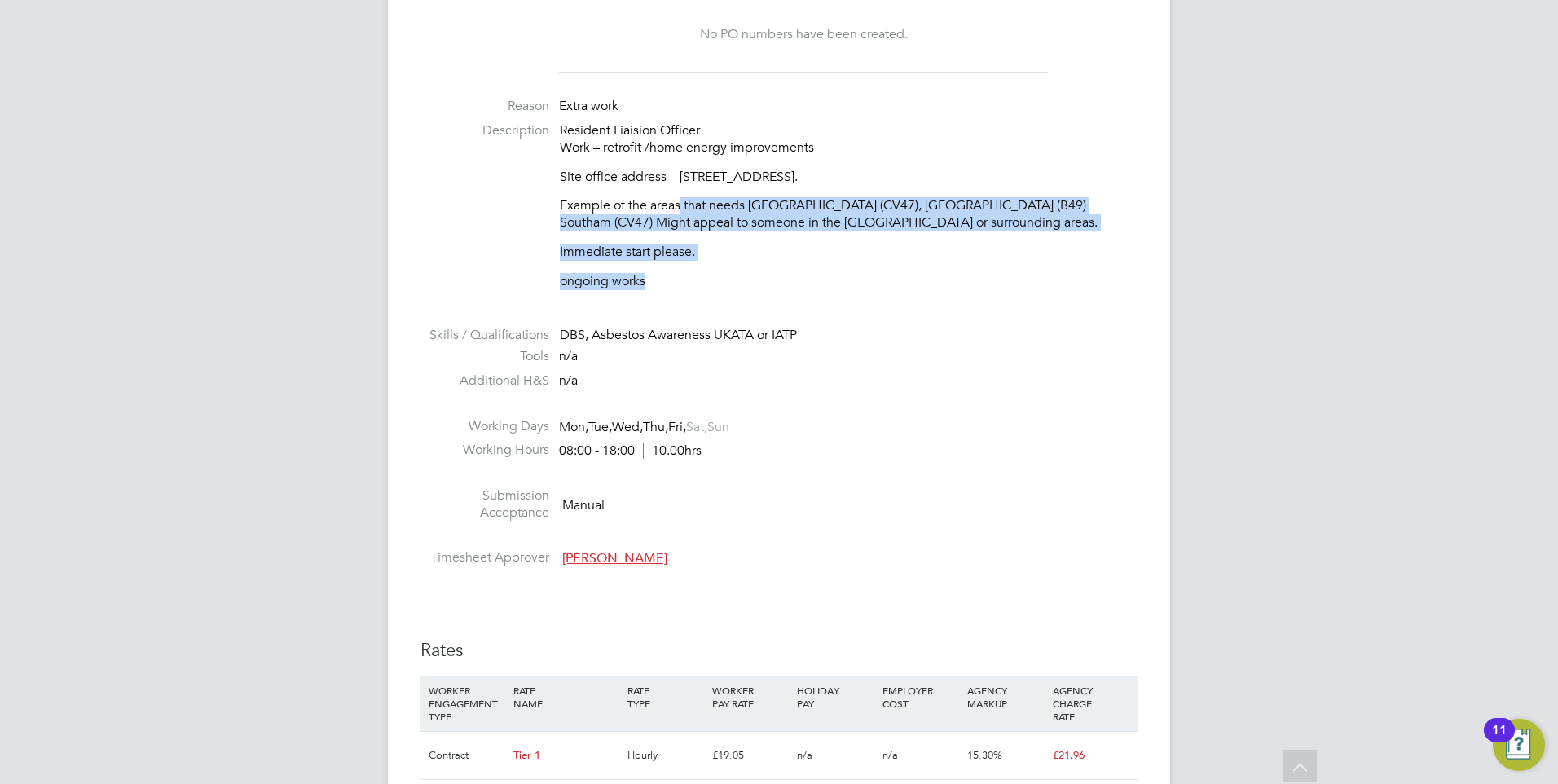
drag, startPoint x: 817, startPoint y: 279, endPoint x: 693, endPoint y: 185, distance: 155.6
click at [693, 185] on div "Resident Liaision Officer Work – retrofit /home energy improvements Site office…" at bounding box center [849, 206] width 578 height 168
drag, startPoint x: 693, startPoint y: 185, endPoint x: 972, endPoint y: 256, distance: 287.9
click at [974, 256] on p "Immediate start please." at bounding box center [849, 252] width 578 height 17
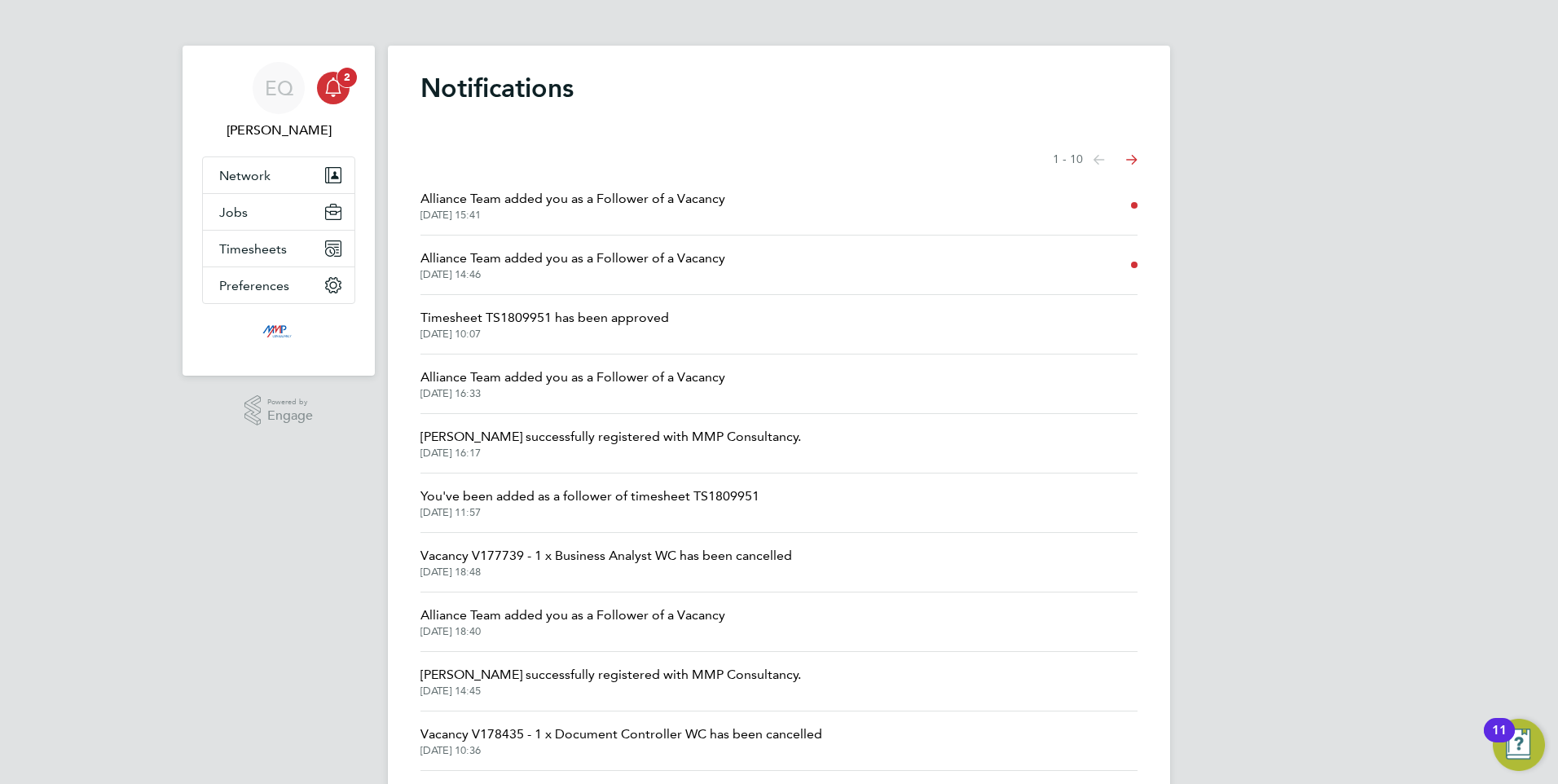
click at [342, 86] on app-alerts-badge "2" at bounding box center [347, 77] width 21 height 22
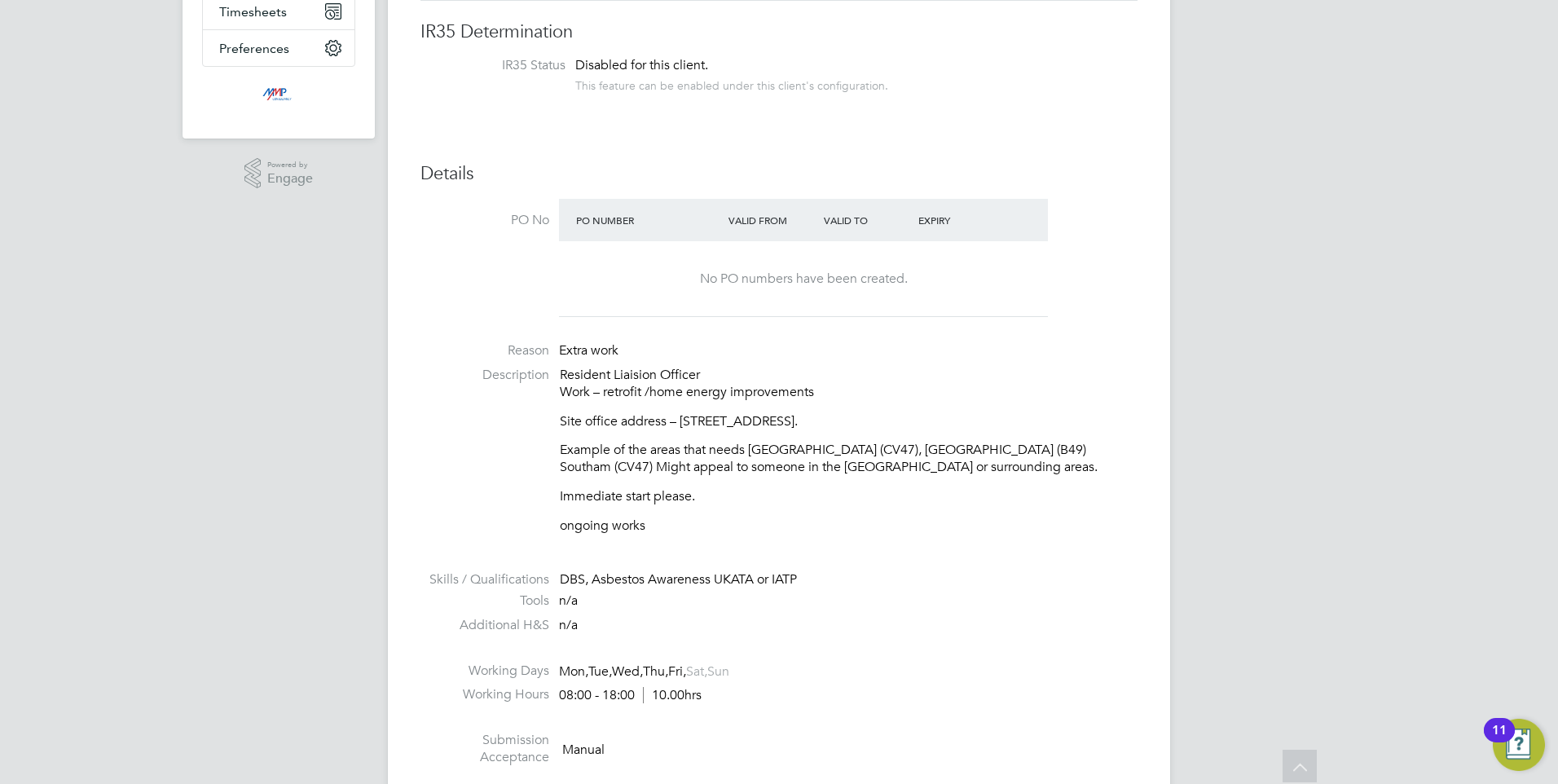
scroll to position [244, 0]
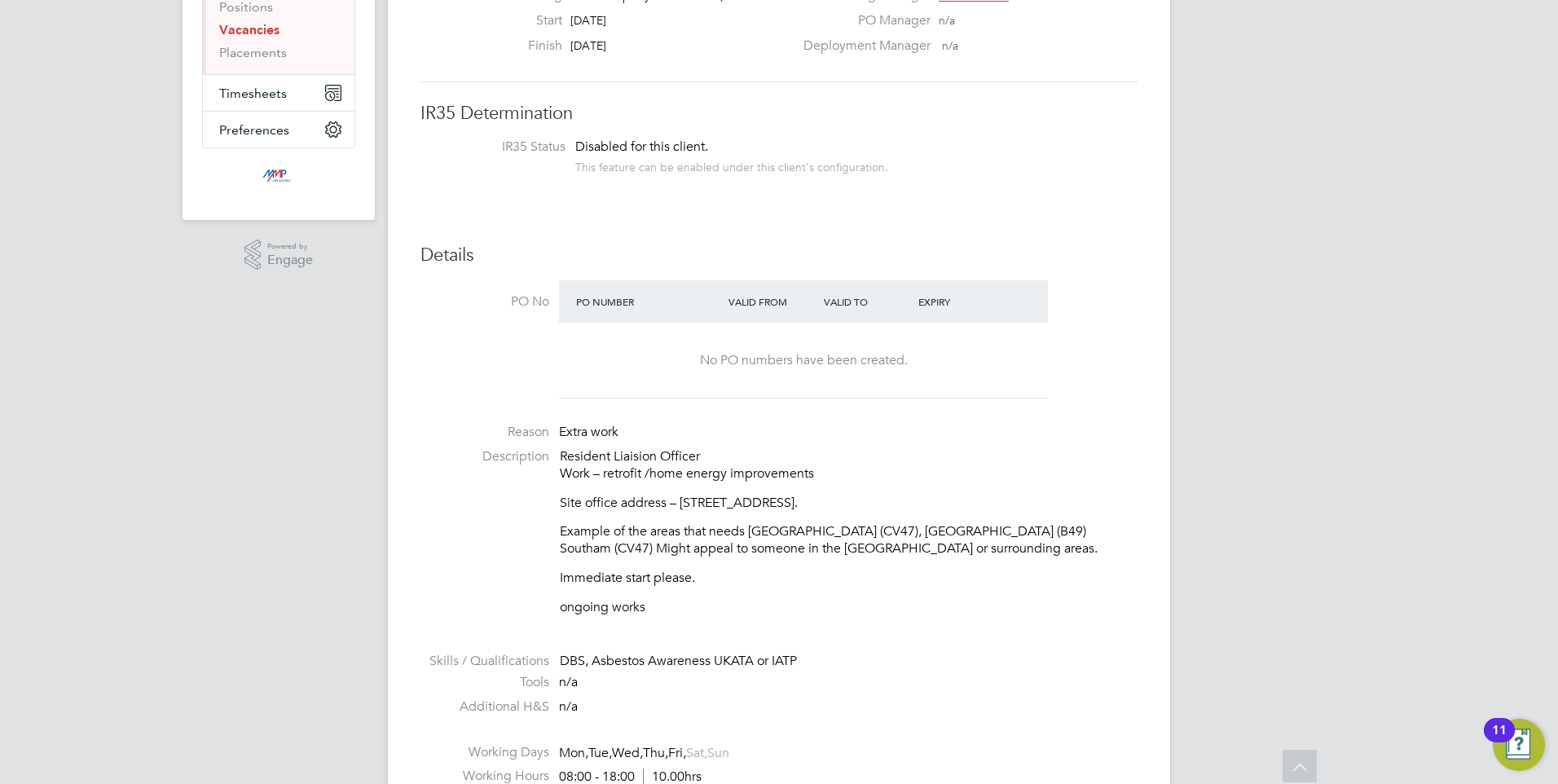
click at [560, 499] on p "Site office address – [STREET_ADDRESS]." at bounding box center [849, 503] width 578 height 17
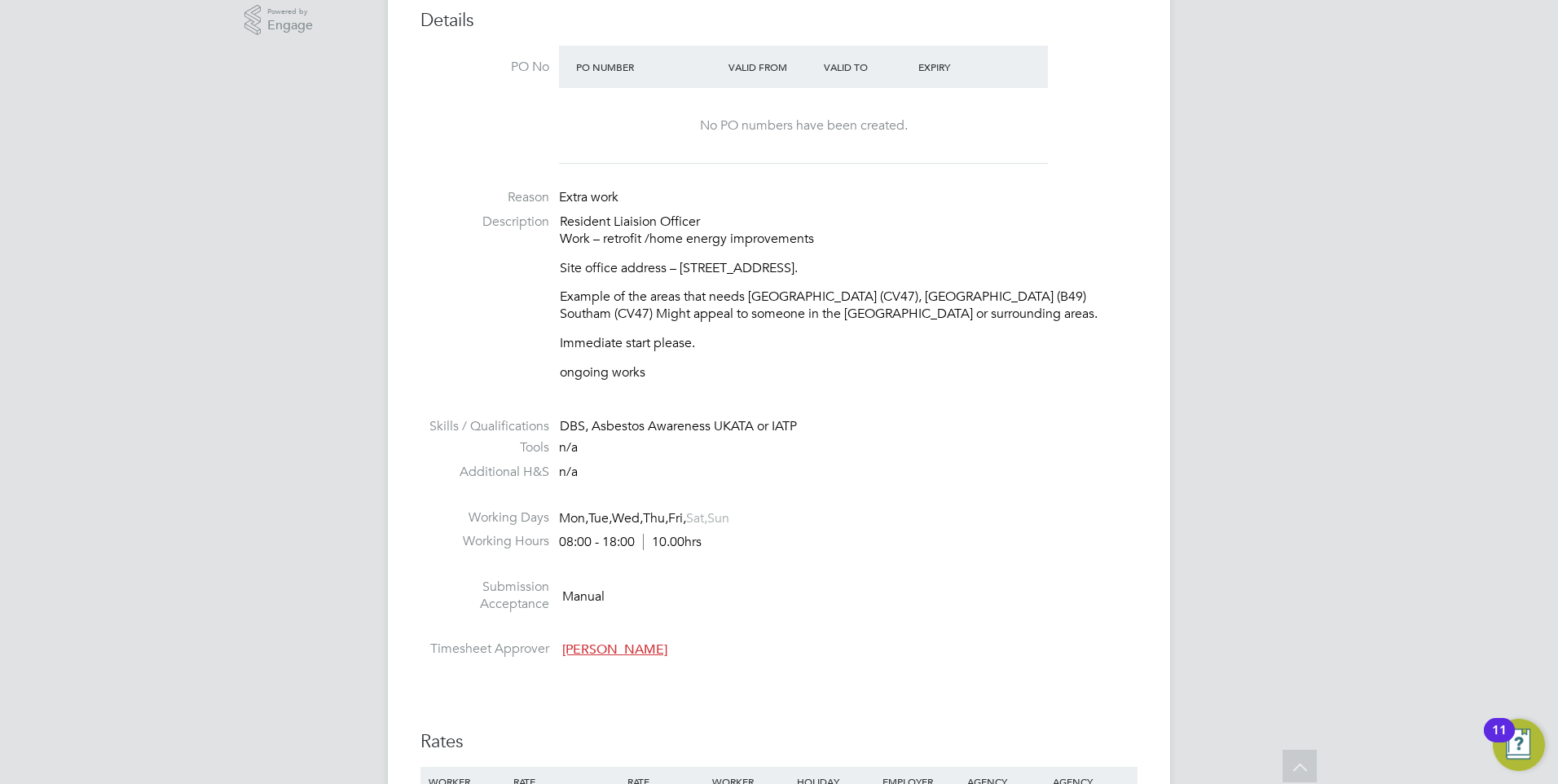
scroll to position [489, 0]
